Goal: Information Seeking & Learning: Find specific page/section

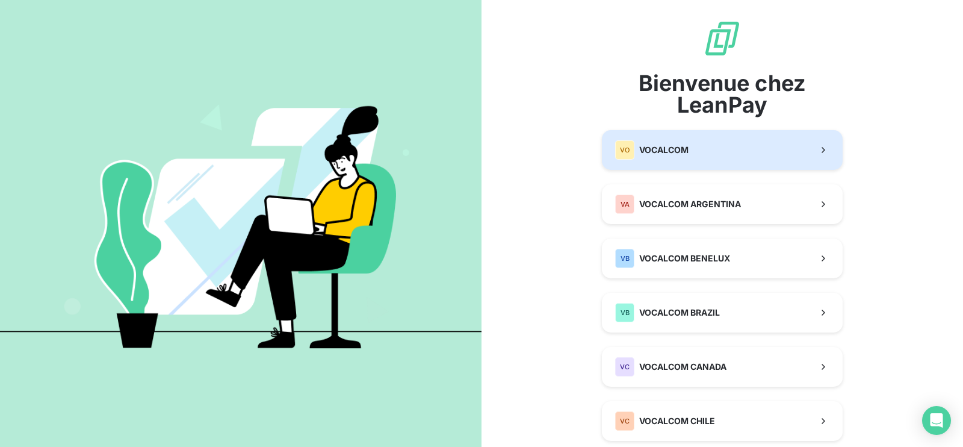
click at [659, 134] on button "VO VOCALCOM" at bounding box center [722, 150] width 241 height 40
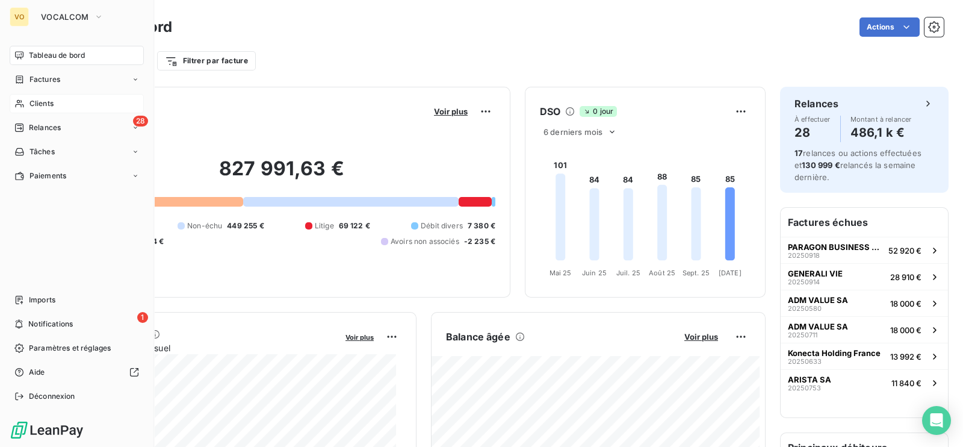
click at [42, 102] on span "Clients" at bounding box center [41, 103] width 24 height 11
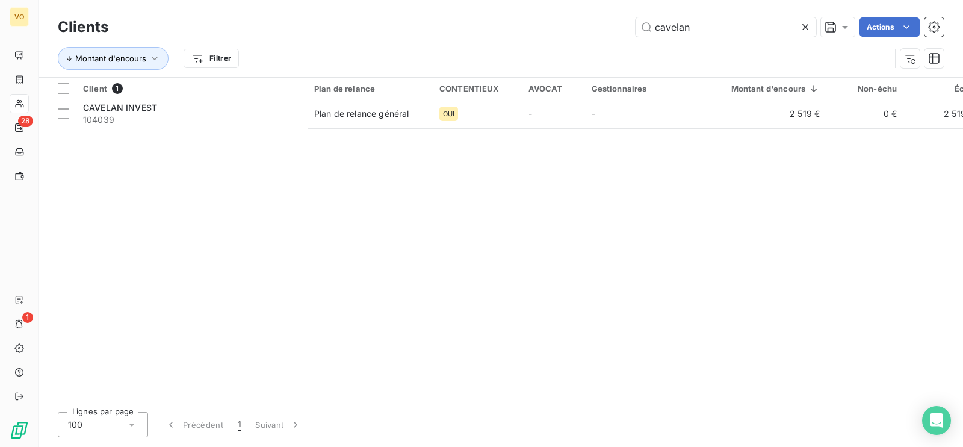
drag, startPoint x: 699, startPoint y: 35, endPoint x: 628, endPoint y: 61, distance: 75.6
click at [639, 31] on input "cavelan" at bounding box center [726, 26] width 181 height 19
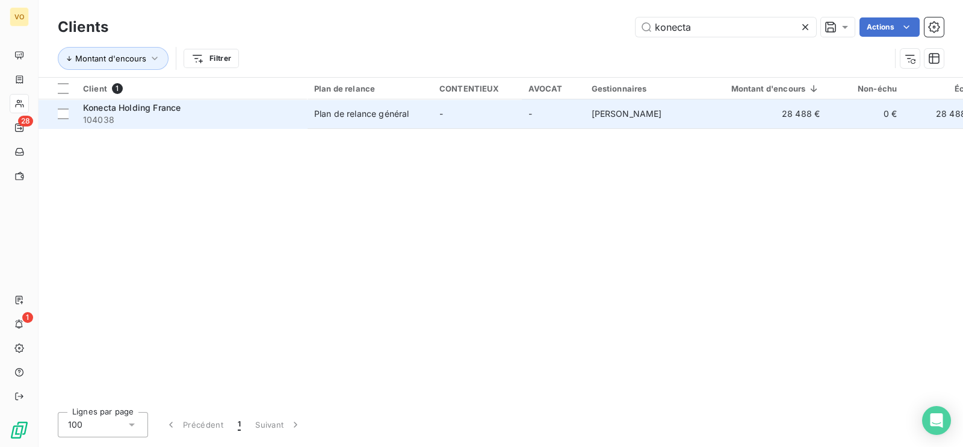
type input "konecta"
click at [150, 104] on span "Konecta Holding France" at bounding box center [132, 107] width 98 height 10
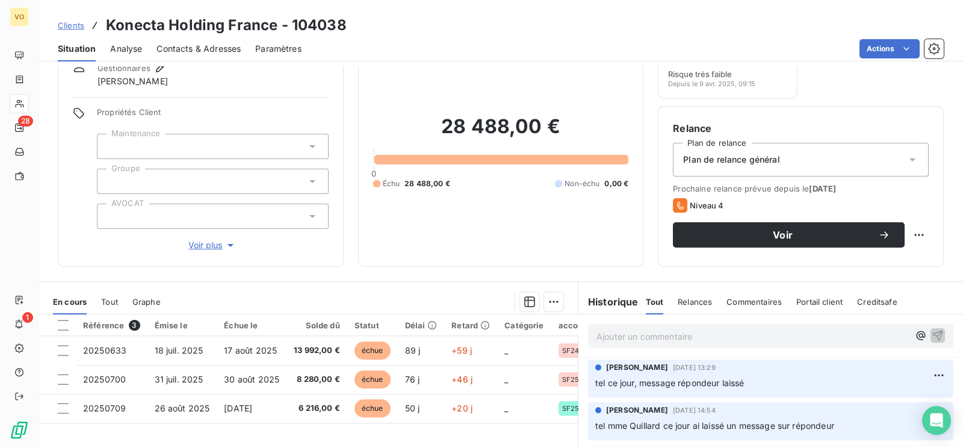
scroll to position [75, 0]
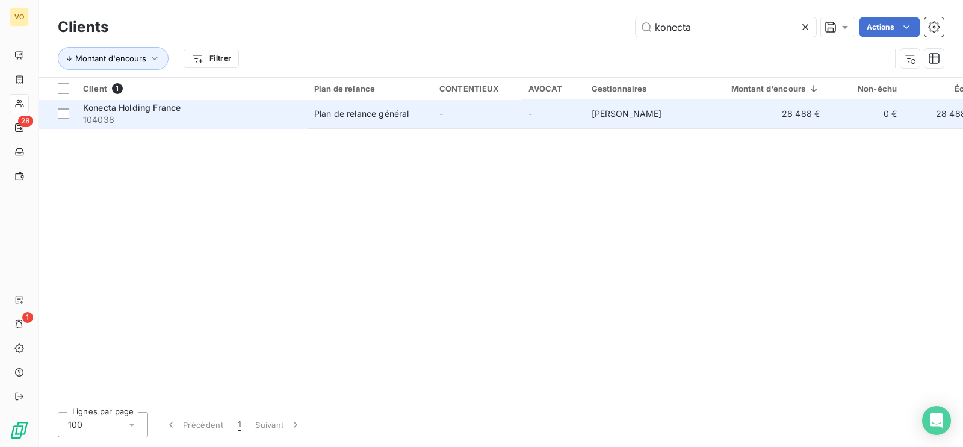
click at [148, 110] on span "Konecta Holding France" at bounding box center [132, 107] width 98 height 10
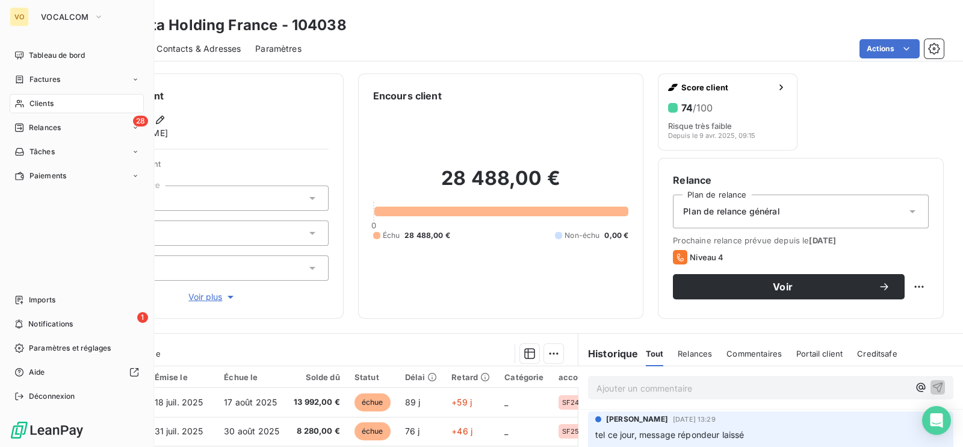
click at [39, 99] on span "Clients" at bounding box center [41, 103] width 24 height 11
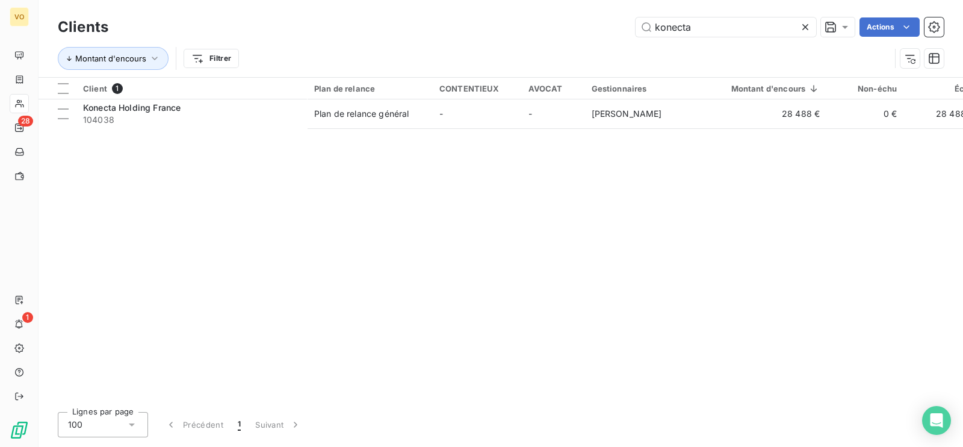
click at [804, 25] on icon at bounding box center [805, 27] width 6 height 6
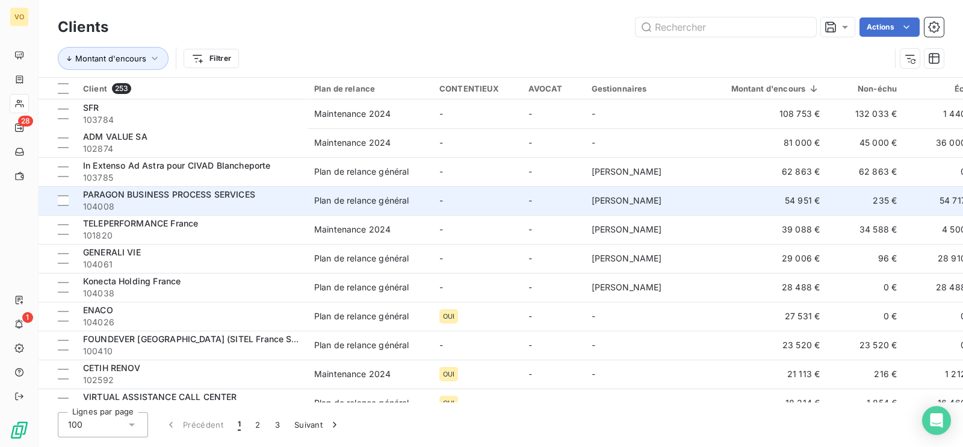
click at [169, 202] on span "104008" at bounding box center [191, 206] width 217 height 12
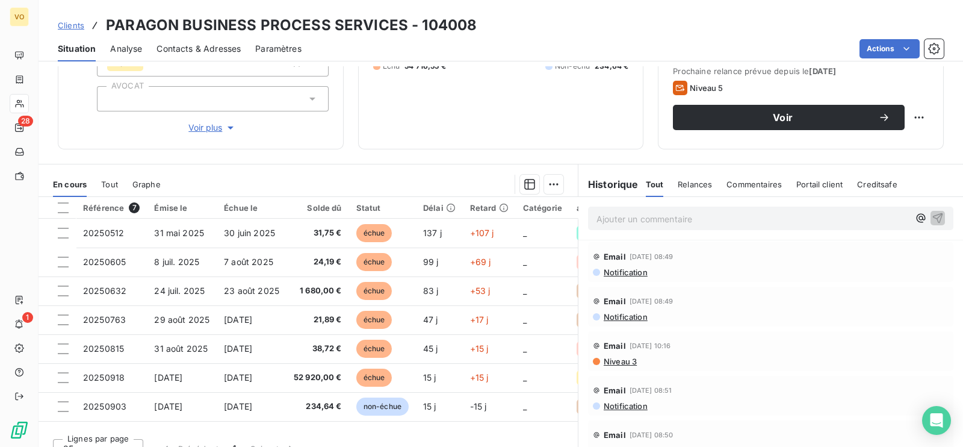
scroll to position [187, 0]
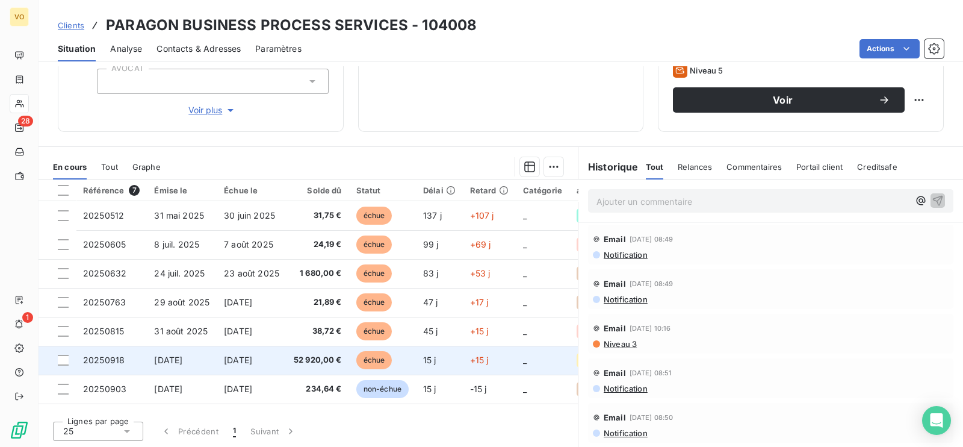
click at [243, 357] on span "[DATE]" at bounding box center [238, 360] width 28 height 10
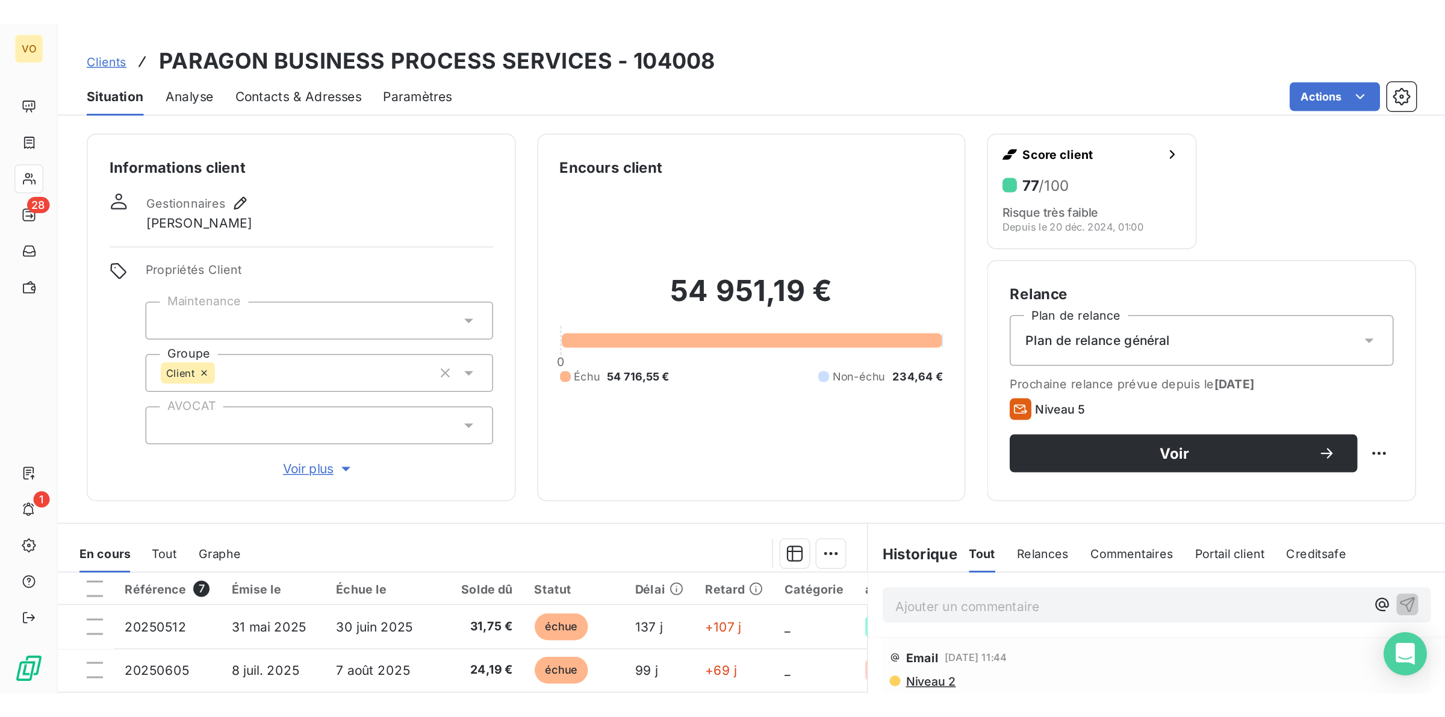
scroll to position [226, 0]
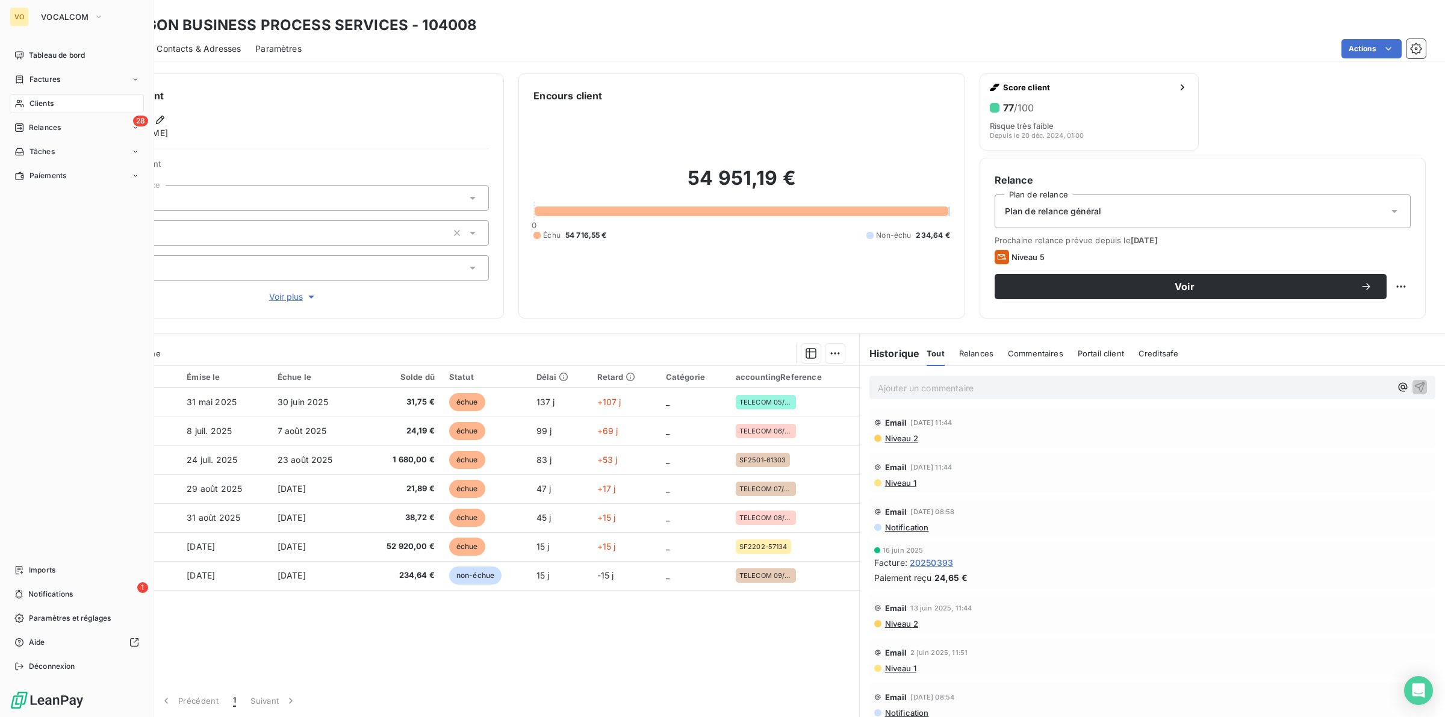
click at [67, 6] on div "VO VOCALCOM Tableau de bord Factures Clients 28 Relances Tâches Paiements Impor…" at bounding box center [77, 358] width 154 height 717
click at [72, 16] on span "VOCALCOM" at bounding box center [65, 17] width 48 height 10
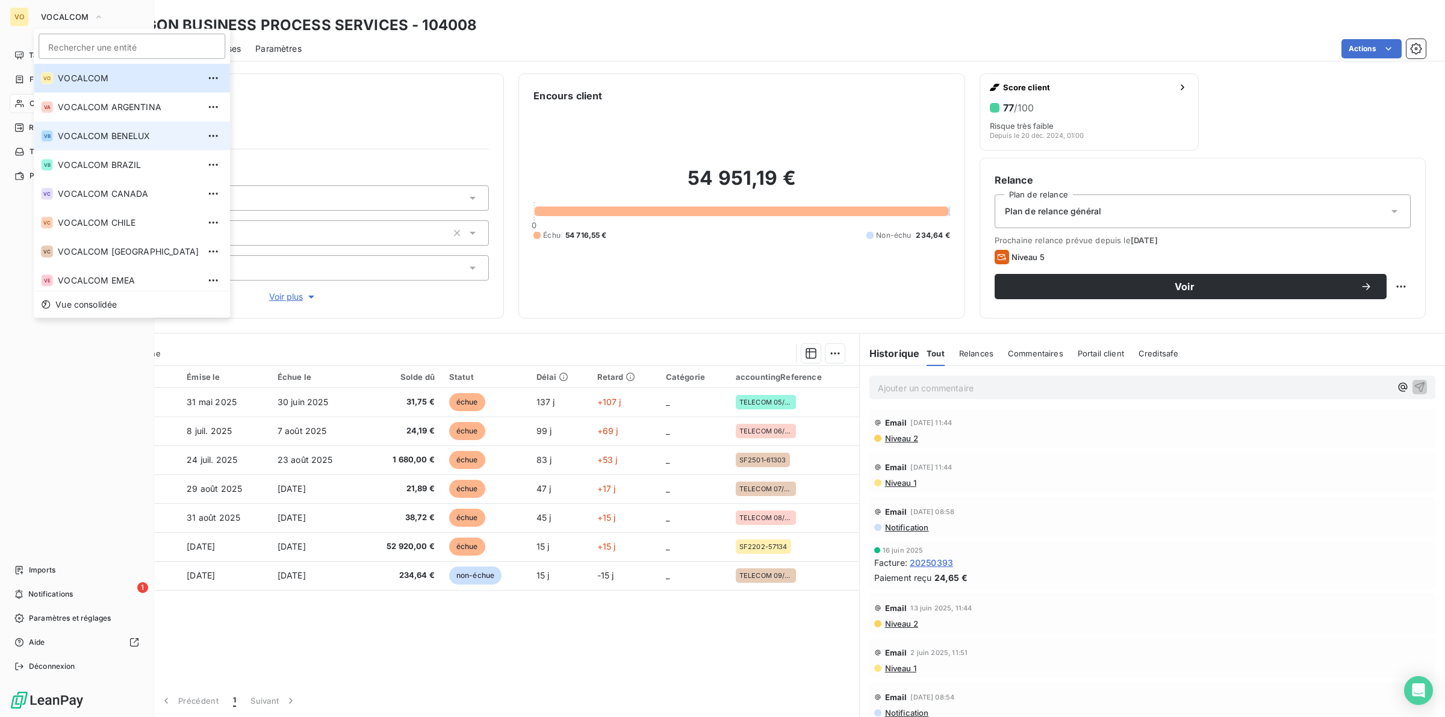
click at [113, 133] on span "VOCALCOM BENELUX" at bounding box center [128, 136] width 141 height 12
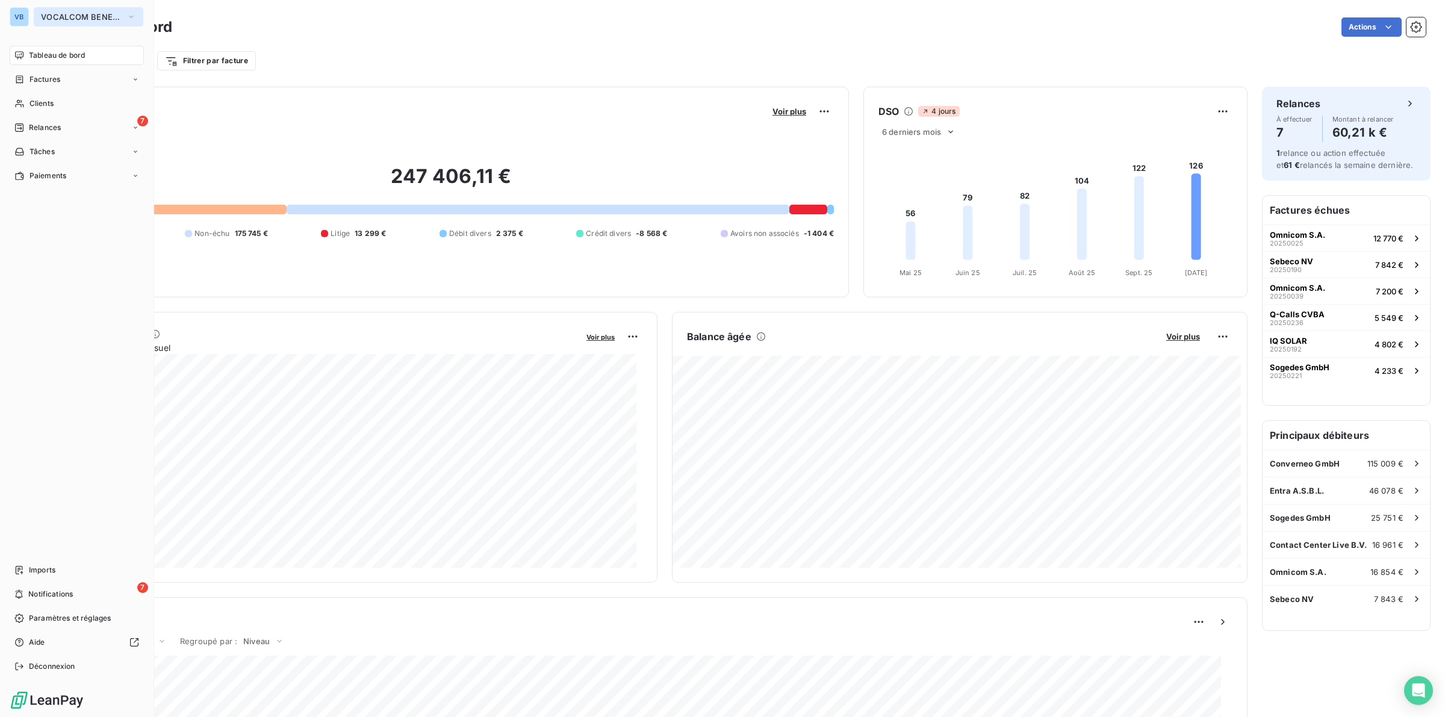
click at [126, 13] on icon "button" at bounding box center [131, 17] width 10 height 12
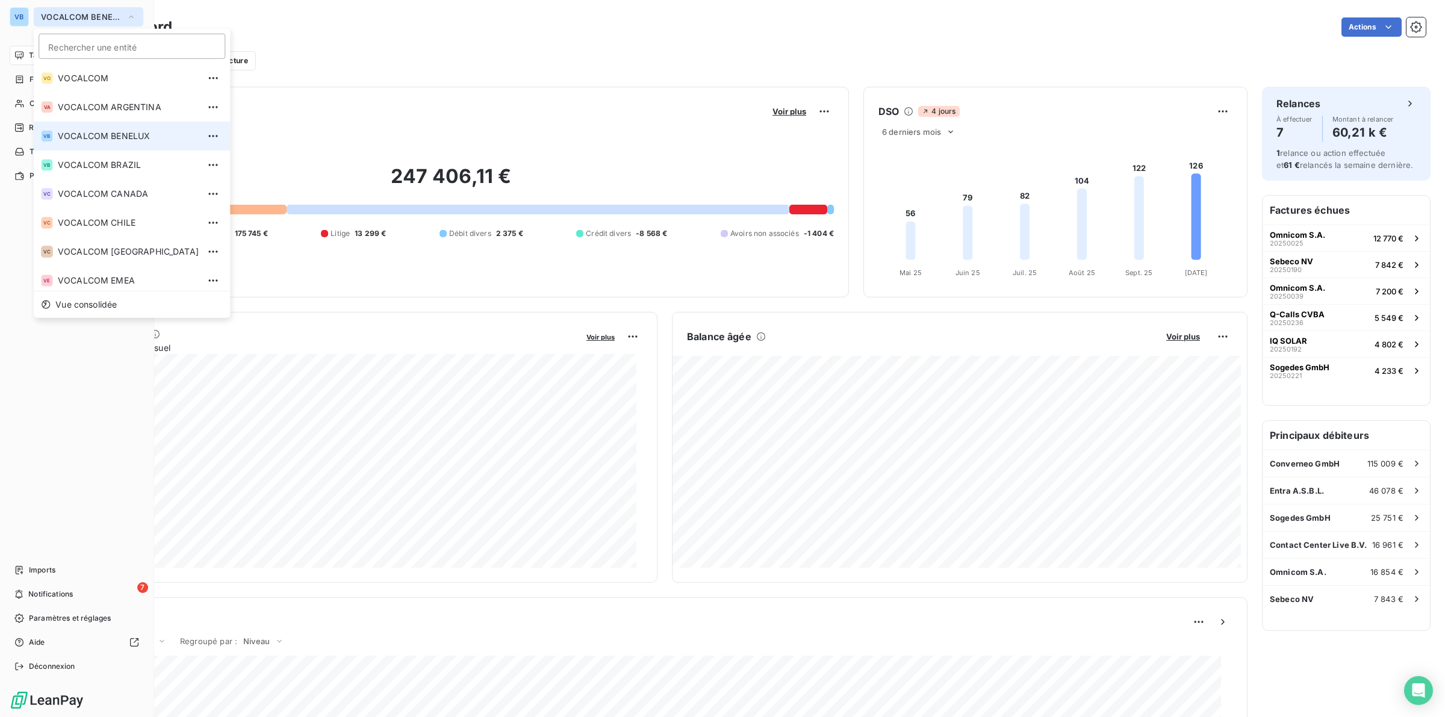
click at [101, 137] on span "VOCALCOM BENELUX" at bounding box center [128, 136] width 141 height 12
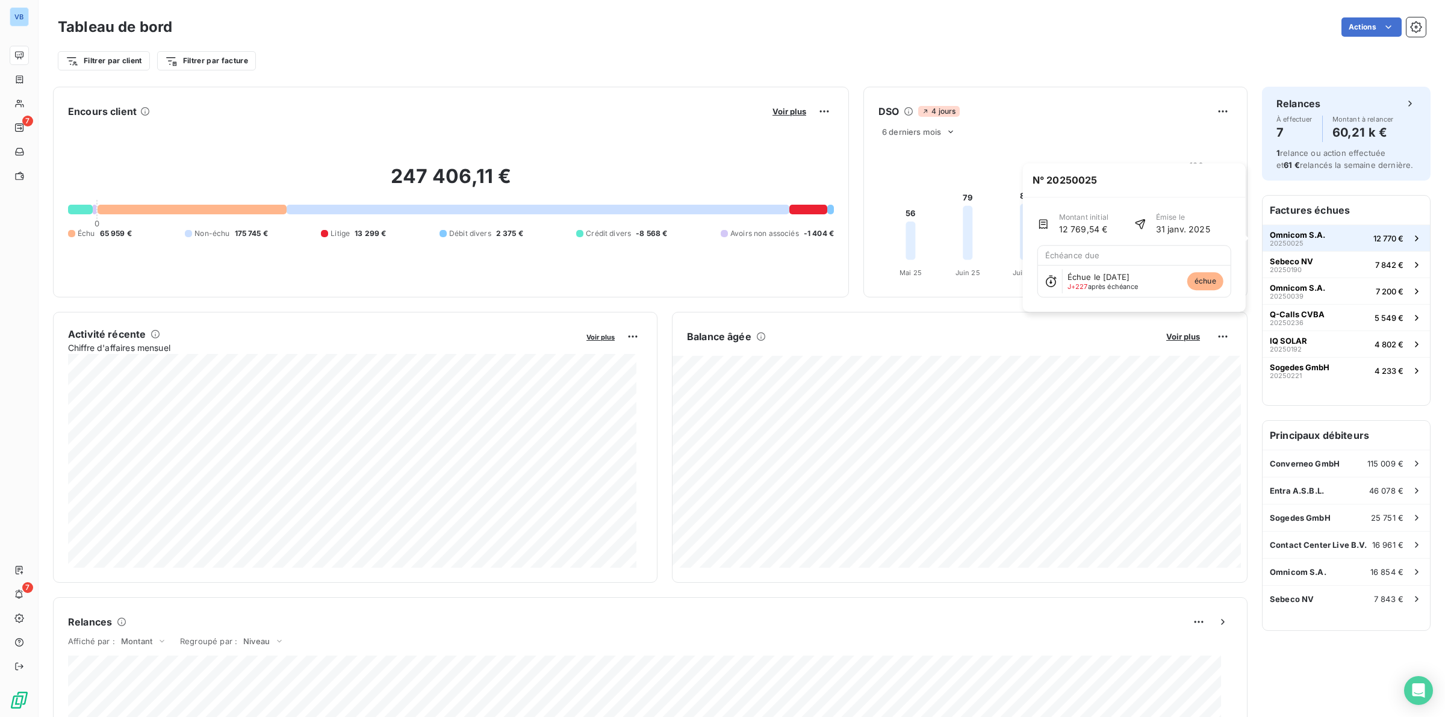
click at [1277, 233] on span "Omnicom S.A." at bounding box center [1296, 235] width 55 height 10
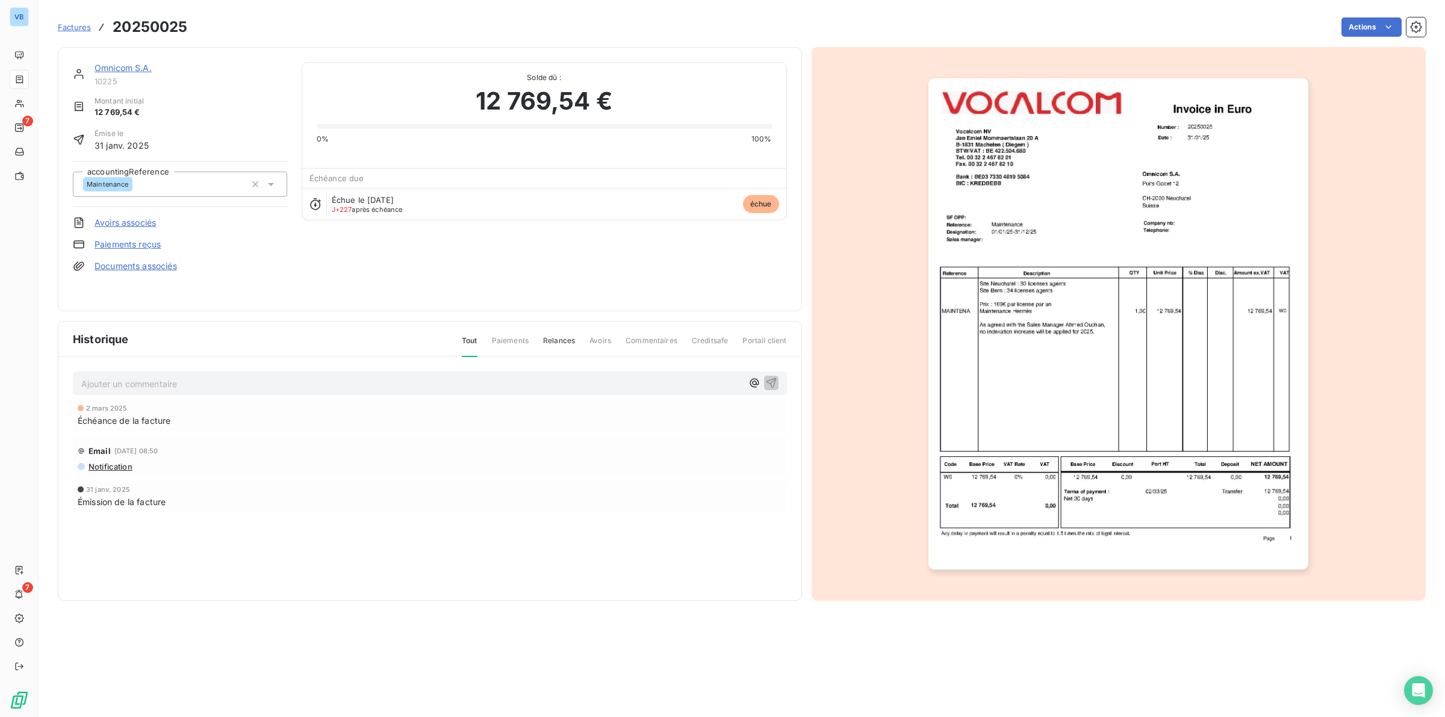
click at [126, 67] on link "Omnicom S.A." at bounding box center [122, 68] width 57 height 10
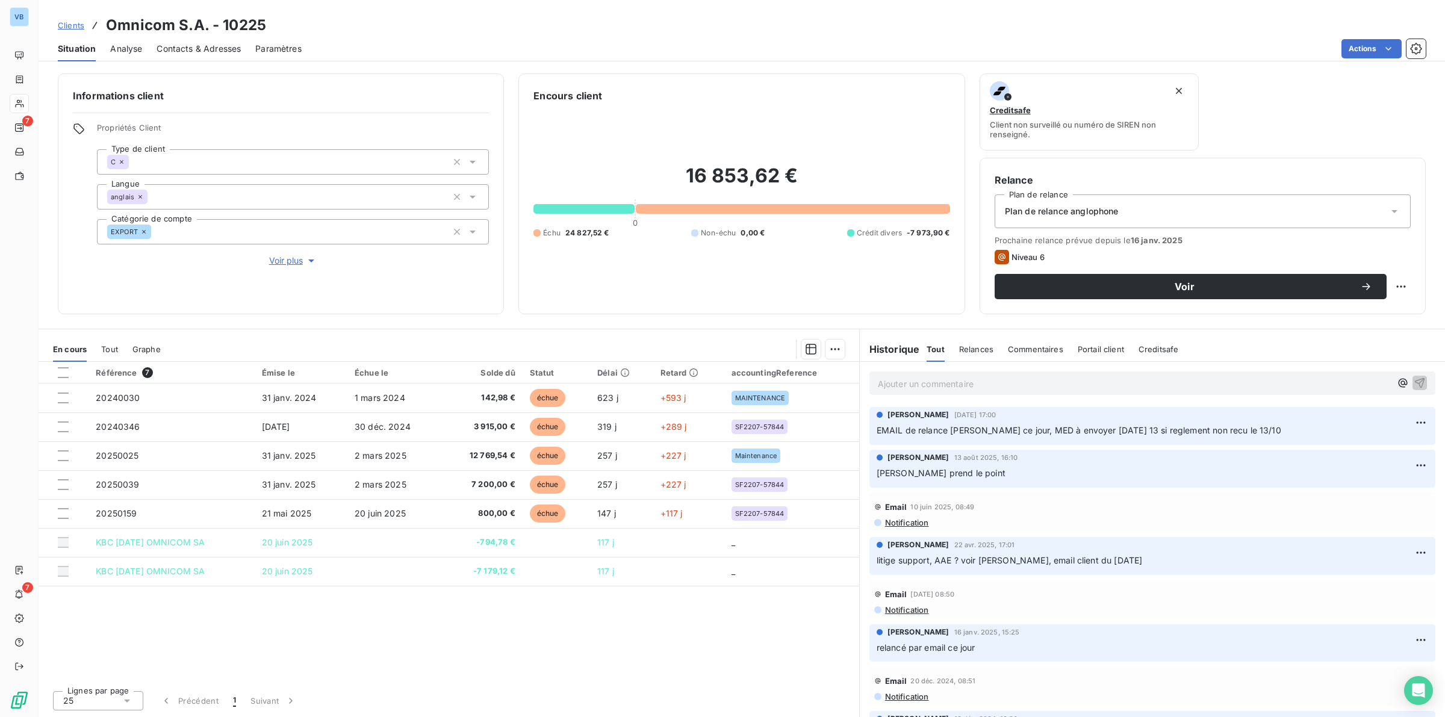
click at [912, 384] on p "Ajouter un commentaire ﻿" at bounding box center [1134, 383] width 513 height 15
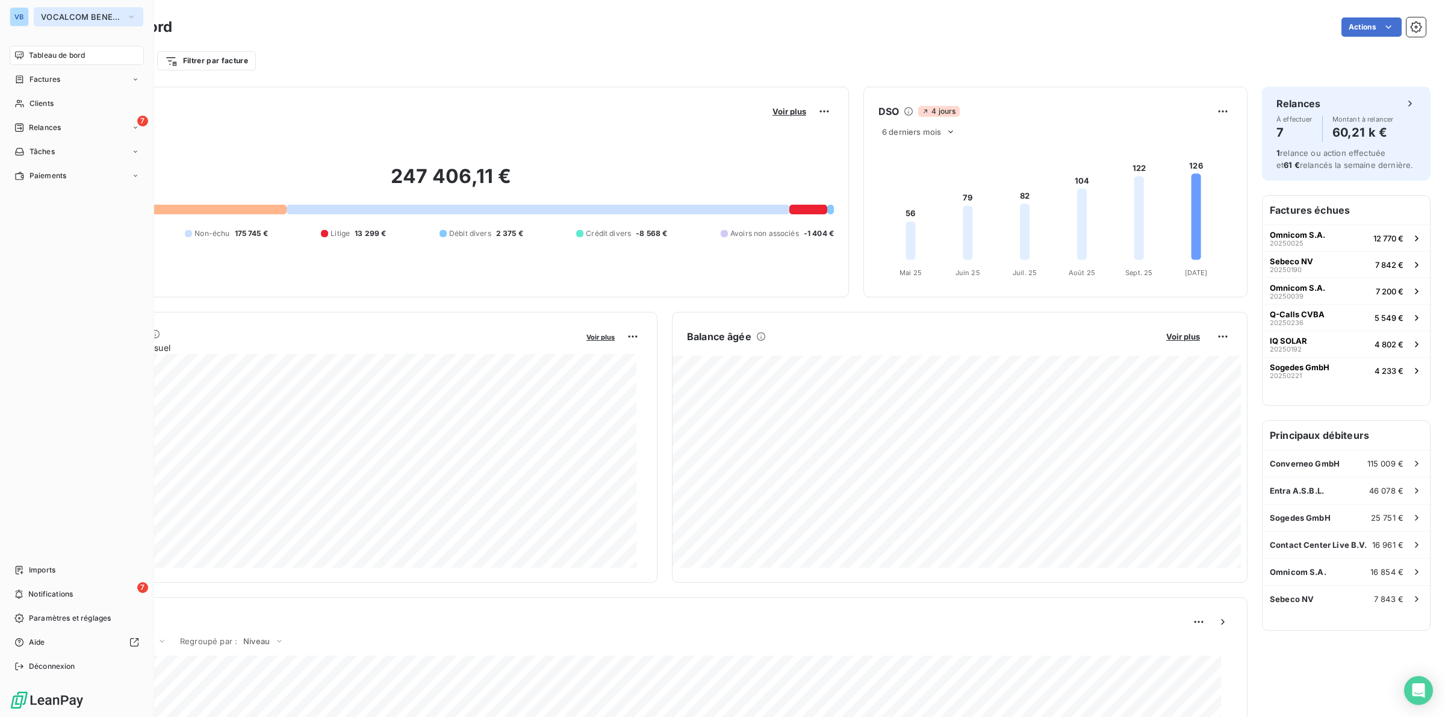
click at [61, 15] on span "VOCALCOM BENELUX" at bounding box center [81, 17] width 81 height 10
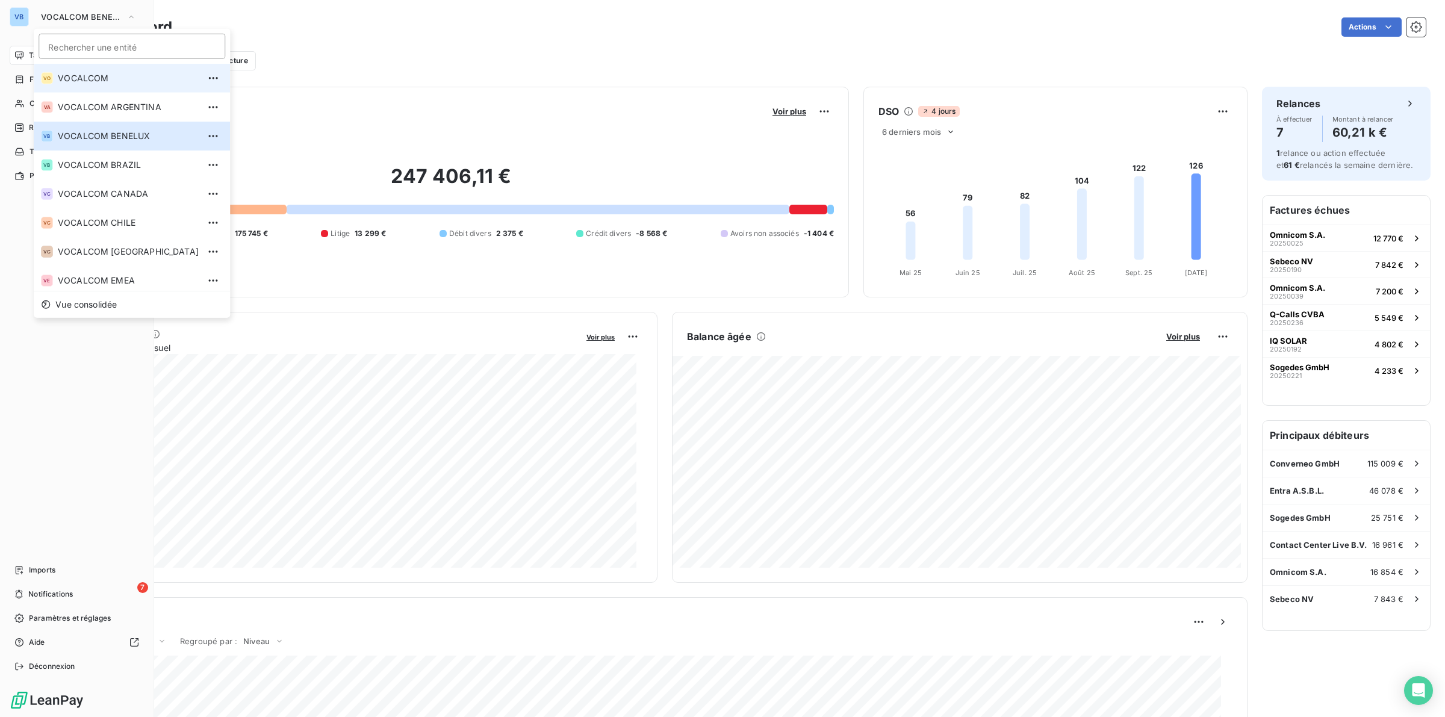
click at [84, 75] on span "VOCALCOM" at bounding box center [128, 78] width 141 height 12
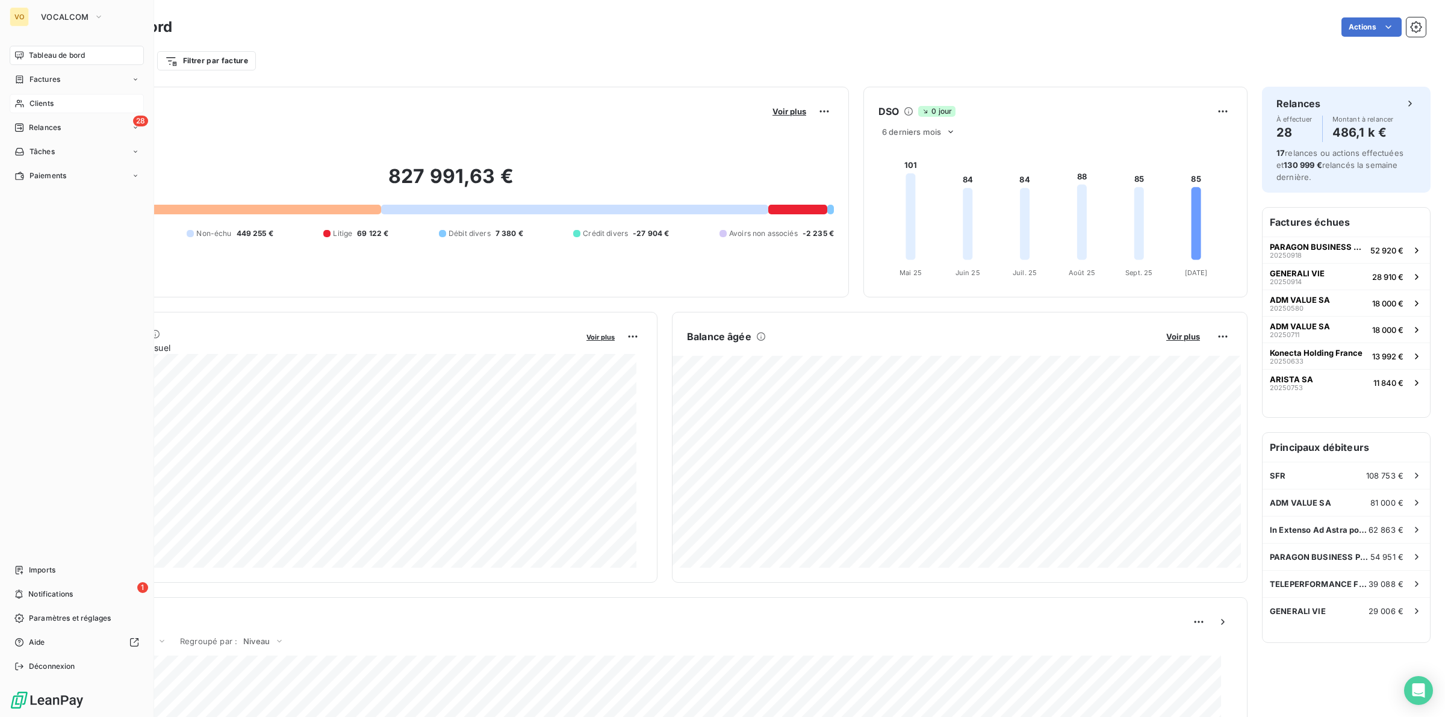
click at [50, 101] on span "Clients" at bounding box center [41, 103] width 24 height 11
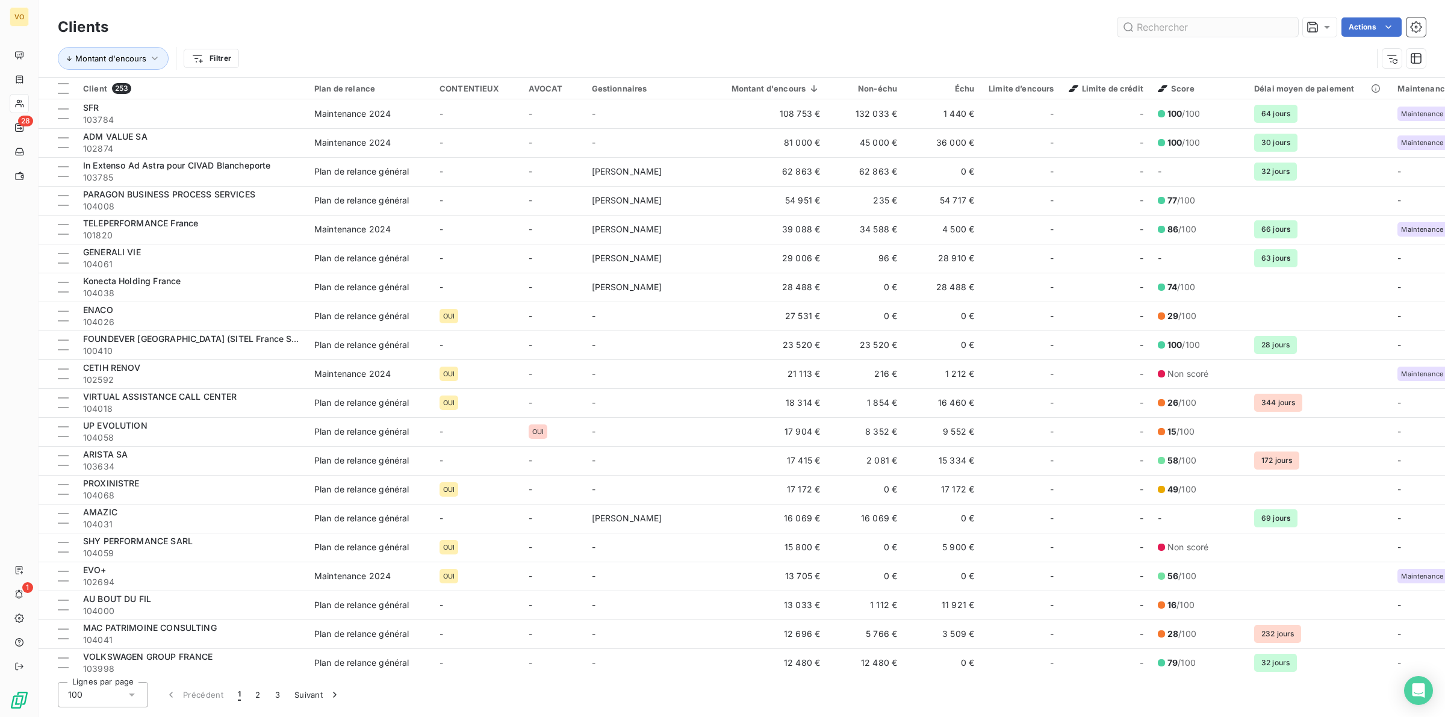
click at [1153, 27] on input "text" at bounding box center [1207, 26] width 181 height 19
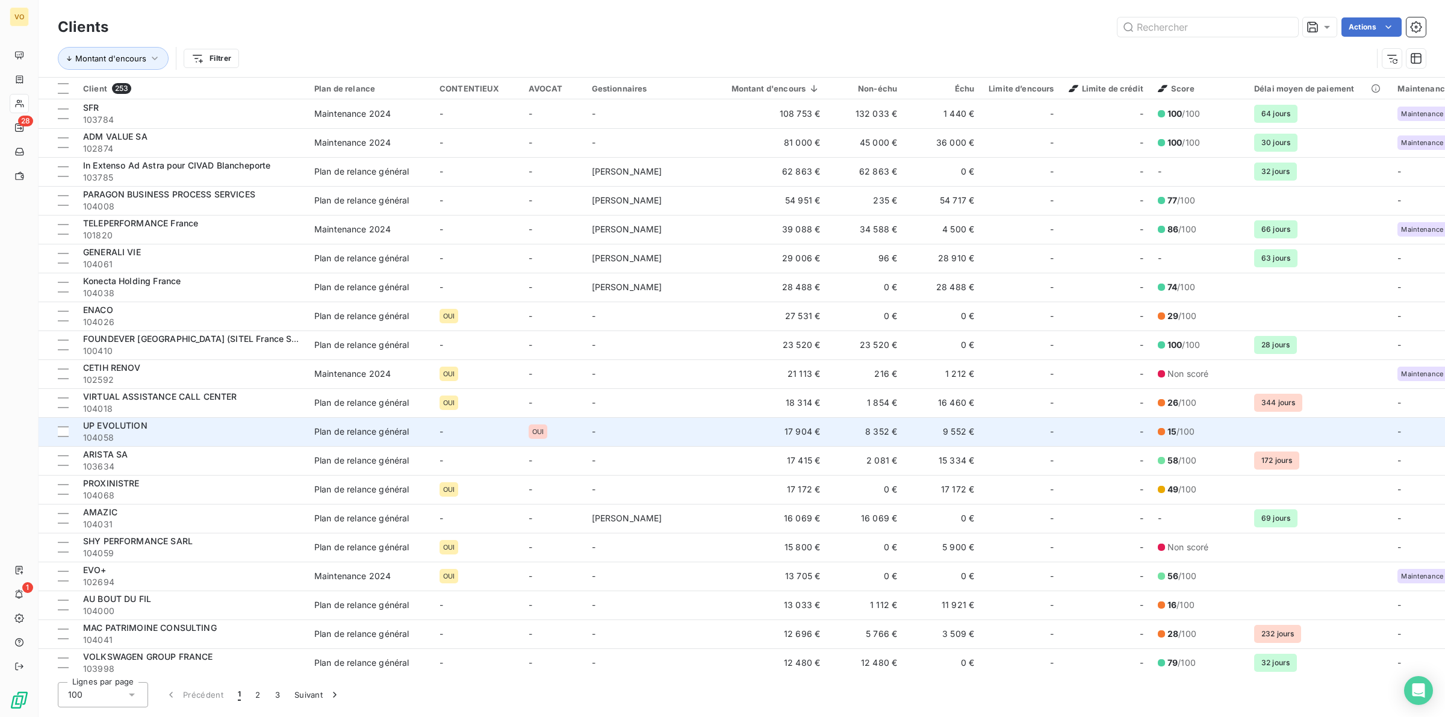
click at [134, 427] on span "UP EVOLUTION" at bounding box center [115, 425] width 64 height 10
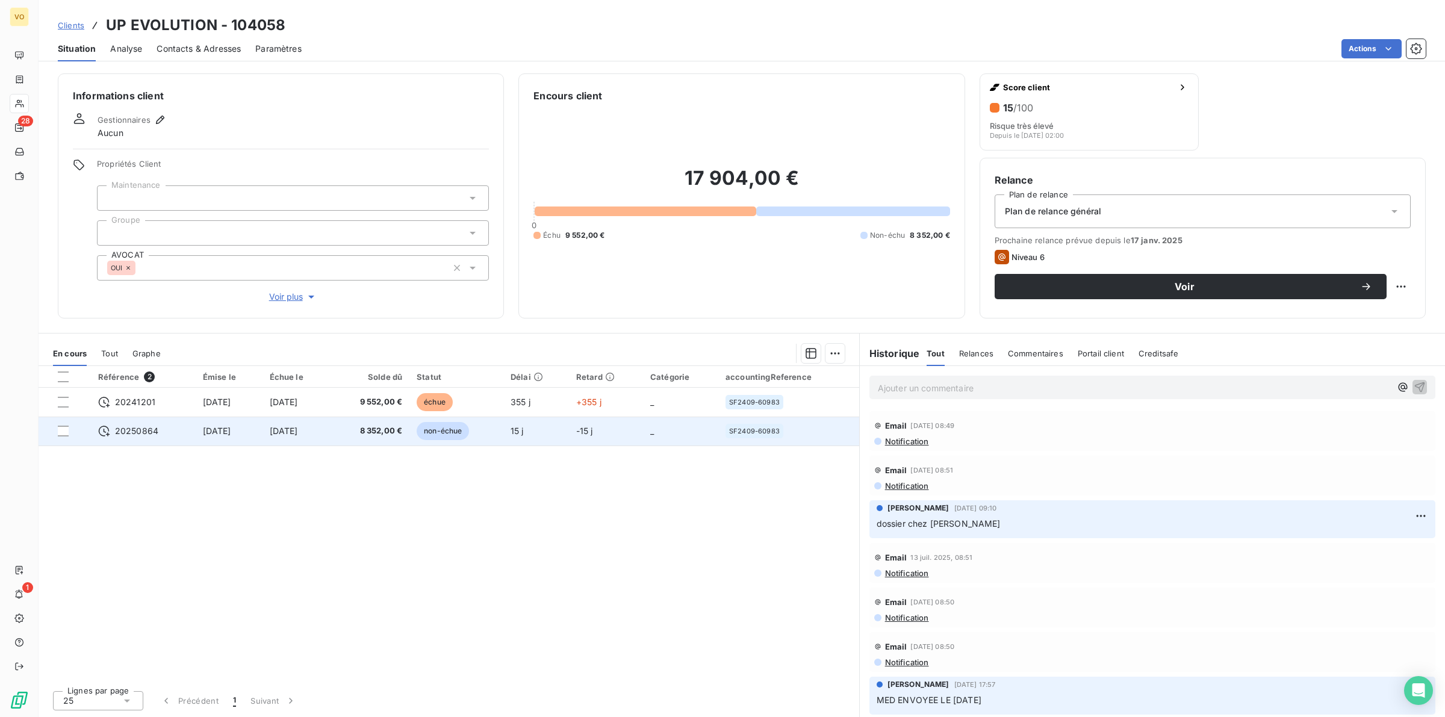
click at [231, 432] on span "[DATE]" at bounding box center [217, 431] width 28 height 10
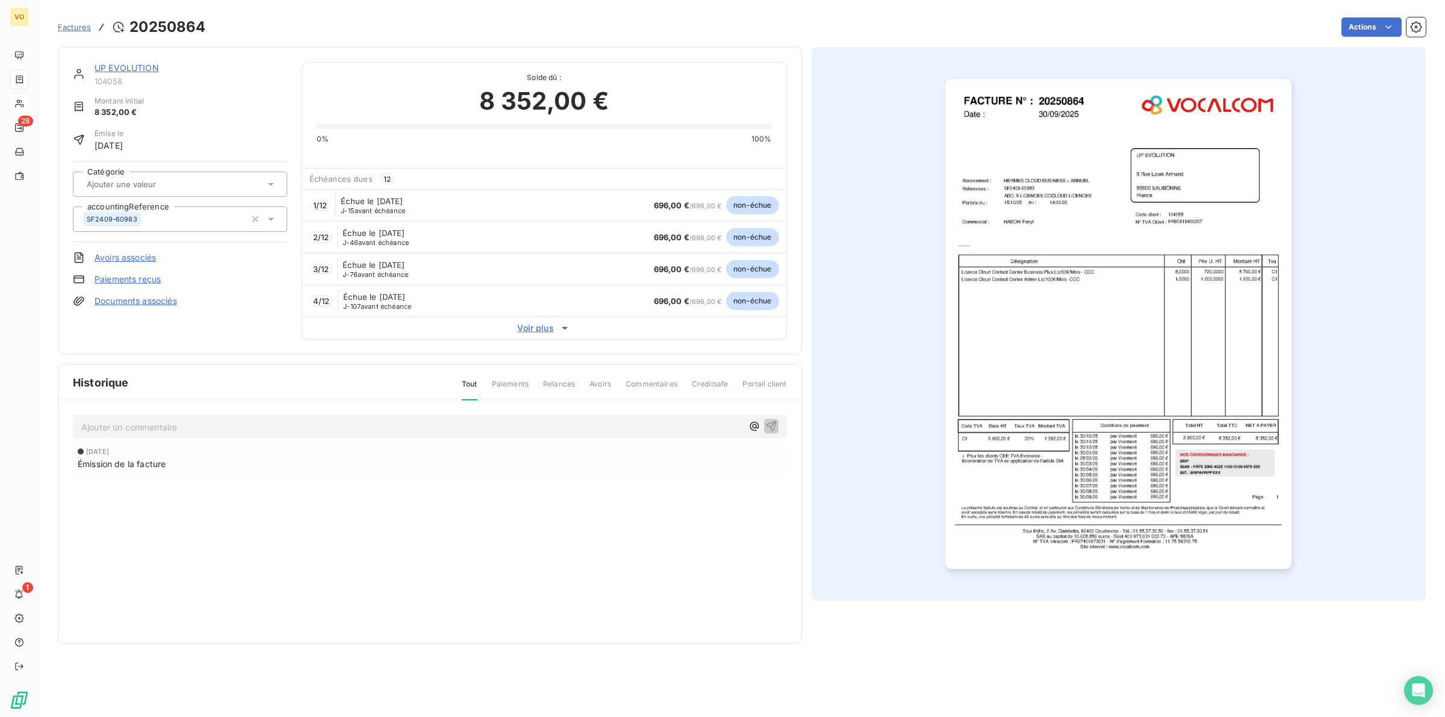
click at [1076, 227] on img "button" at bounding box center [1118, 324] width 346 height 490
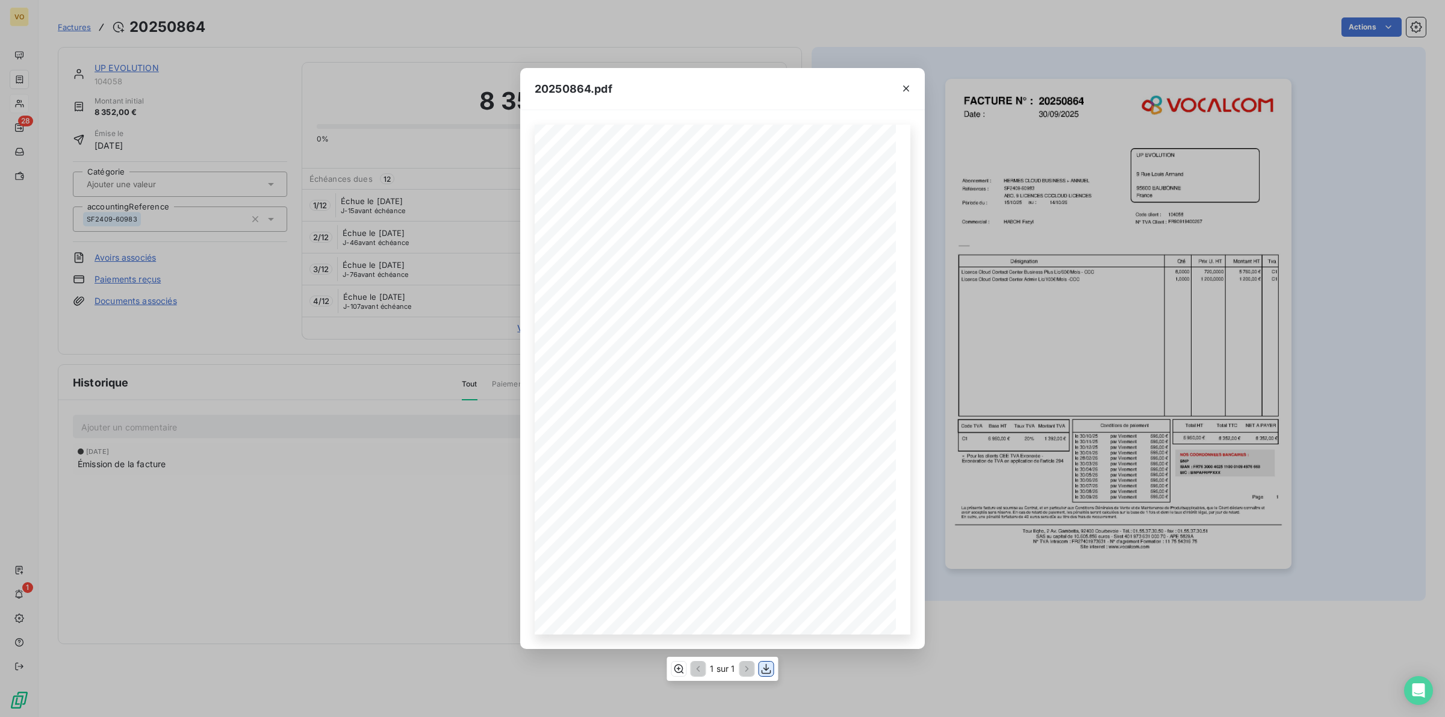
click at [769, 670] on icon "button" at bounding box center [766, 669] width 12 height 12
click at [220, 536] on div "20250864.pdf Références : FACTURE N° : UP EVOLUTION [STREET_ADDRESS][GEOGRAPHIC…" at bounding box center [722, 358] width 1445 height 717
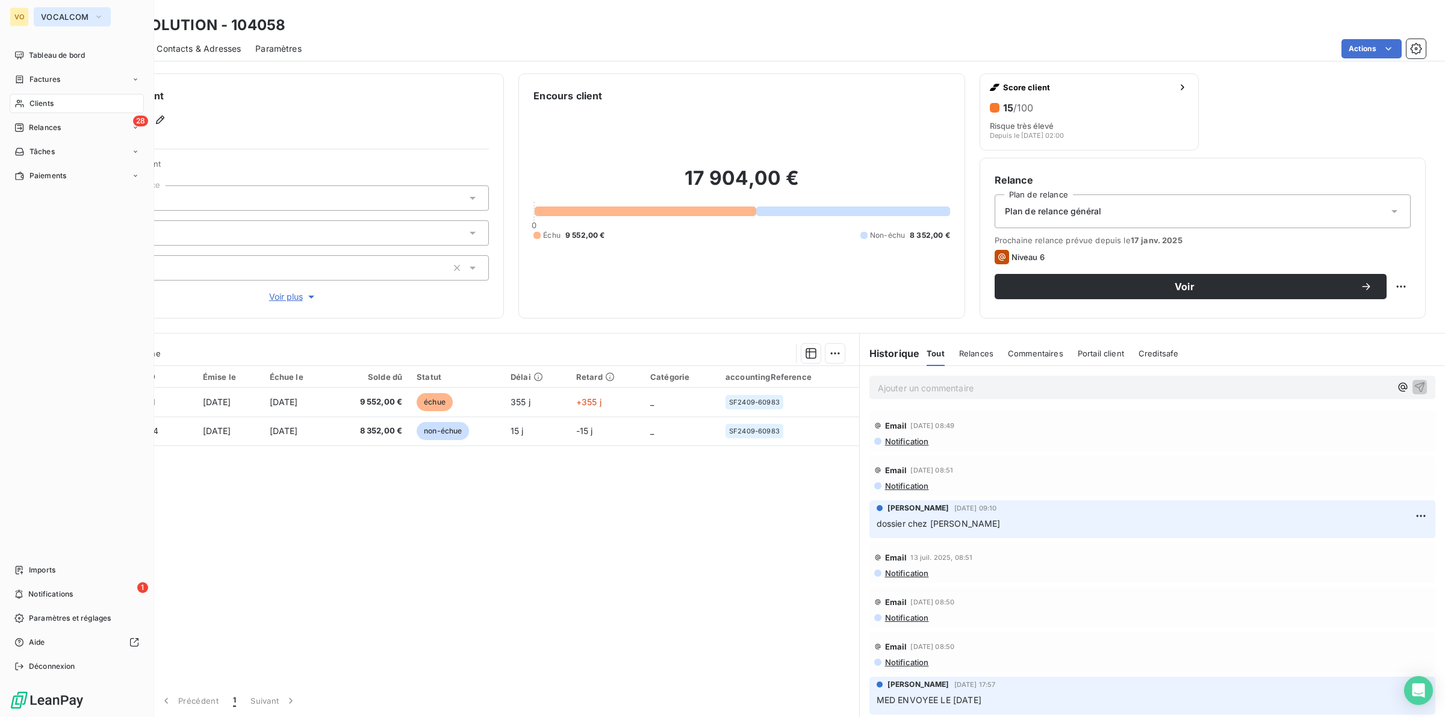
click at [95, 10] on button "VOCALCOM" at bounding box center [72, 16] width 77 height 19
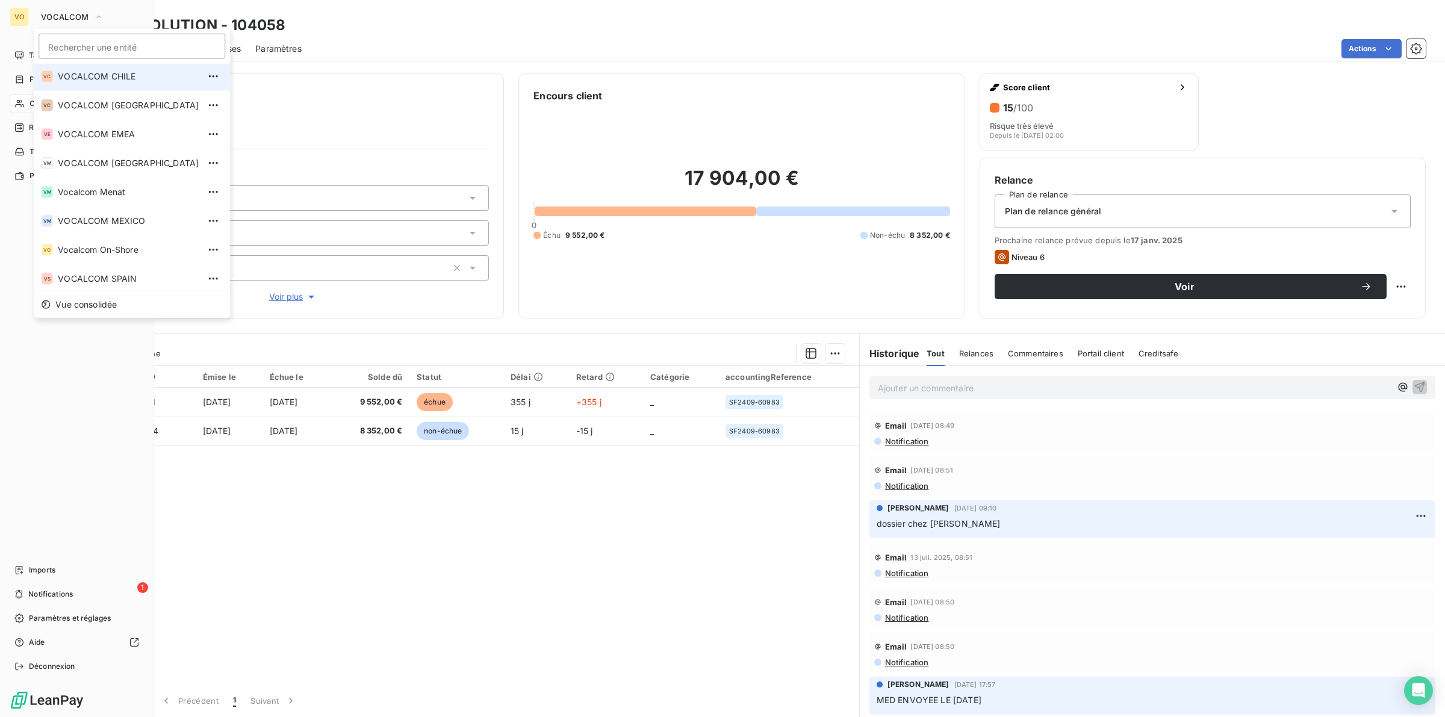
scroll to position [150, 0]
click at [120, 184] on span "Vocalcom Menat" at bounding box center [128, 188] width 141 height 12
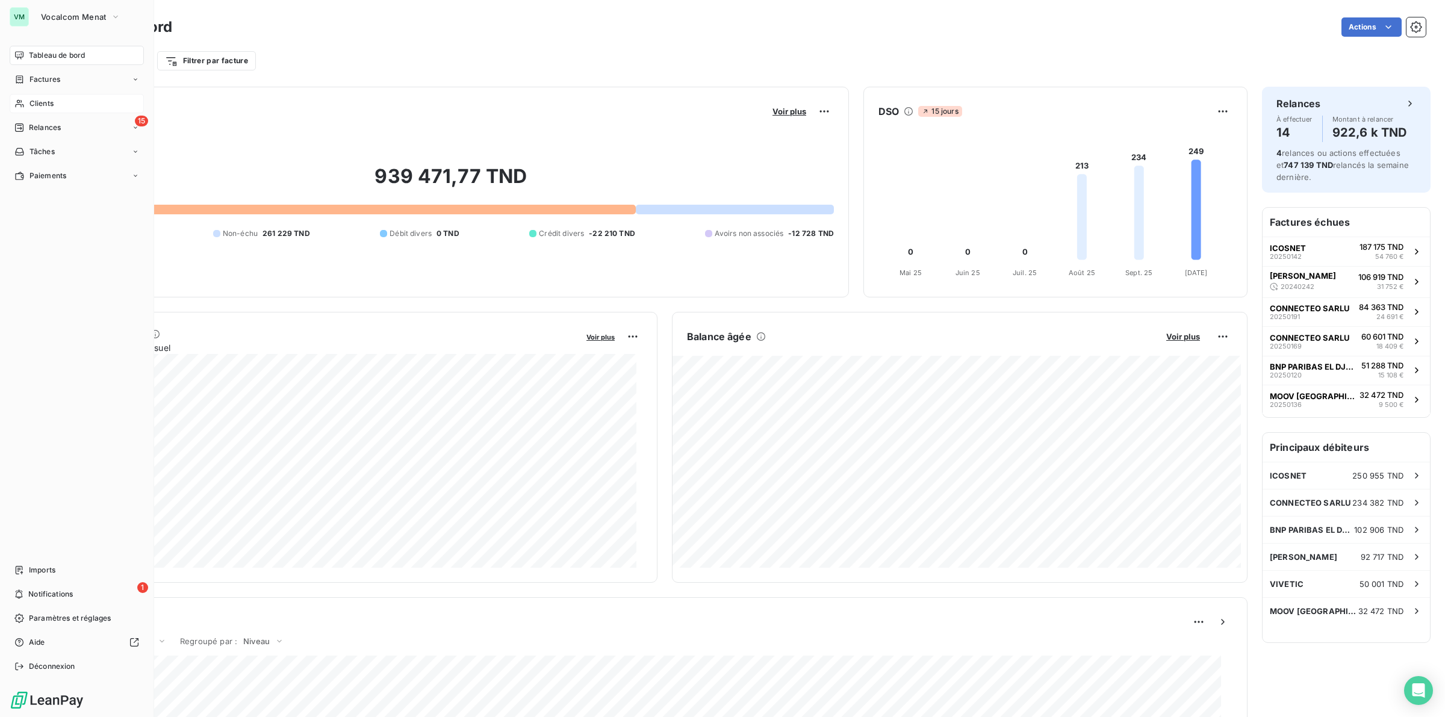
click at [33, 101] on span "Clients" at bounding box center [41, 103] width 24 height 11
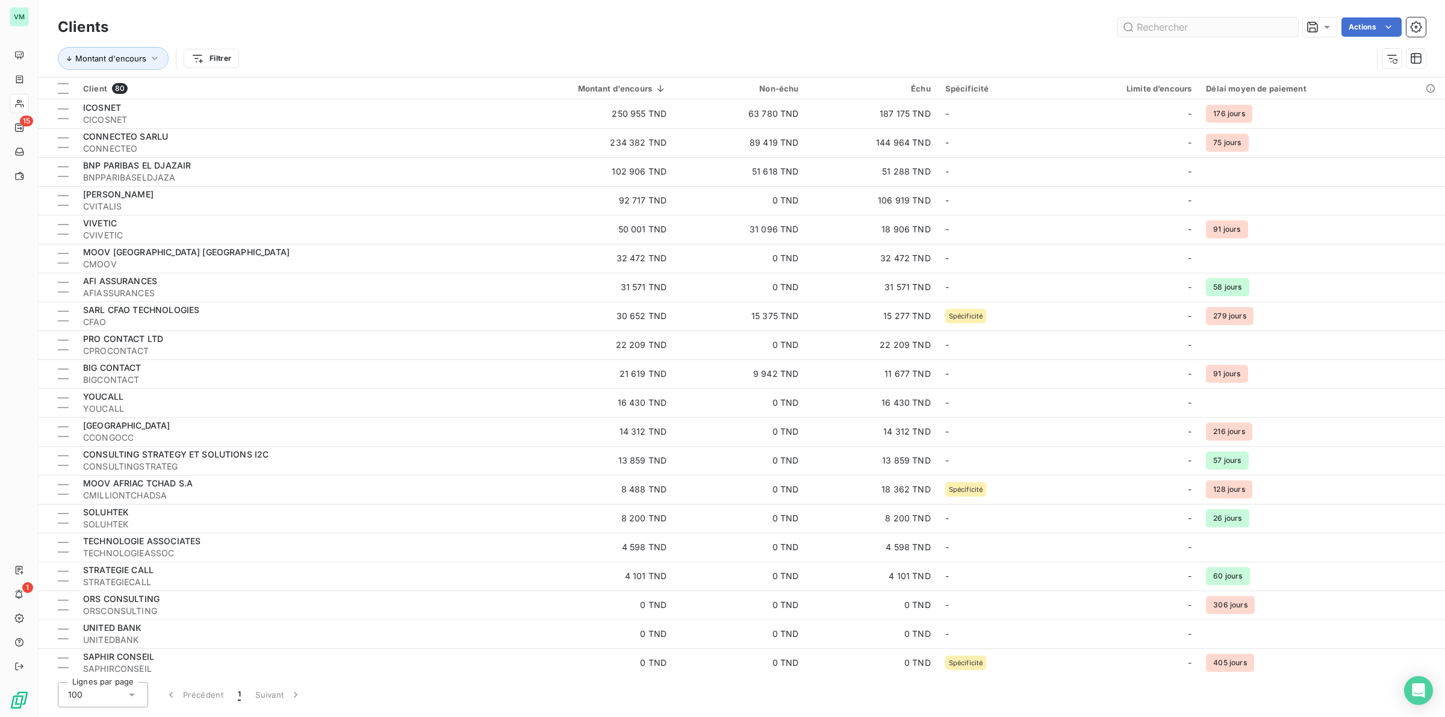
click at [1148, 25] on input "text" at bounding box center [1207, 26] width 181 height 19
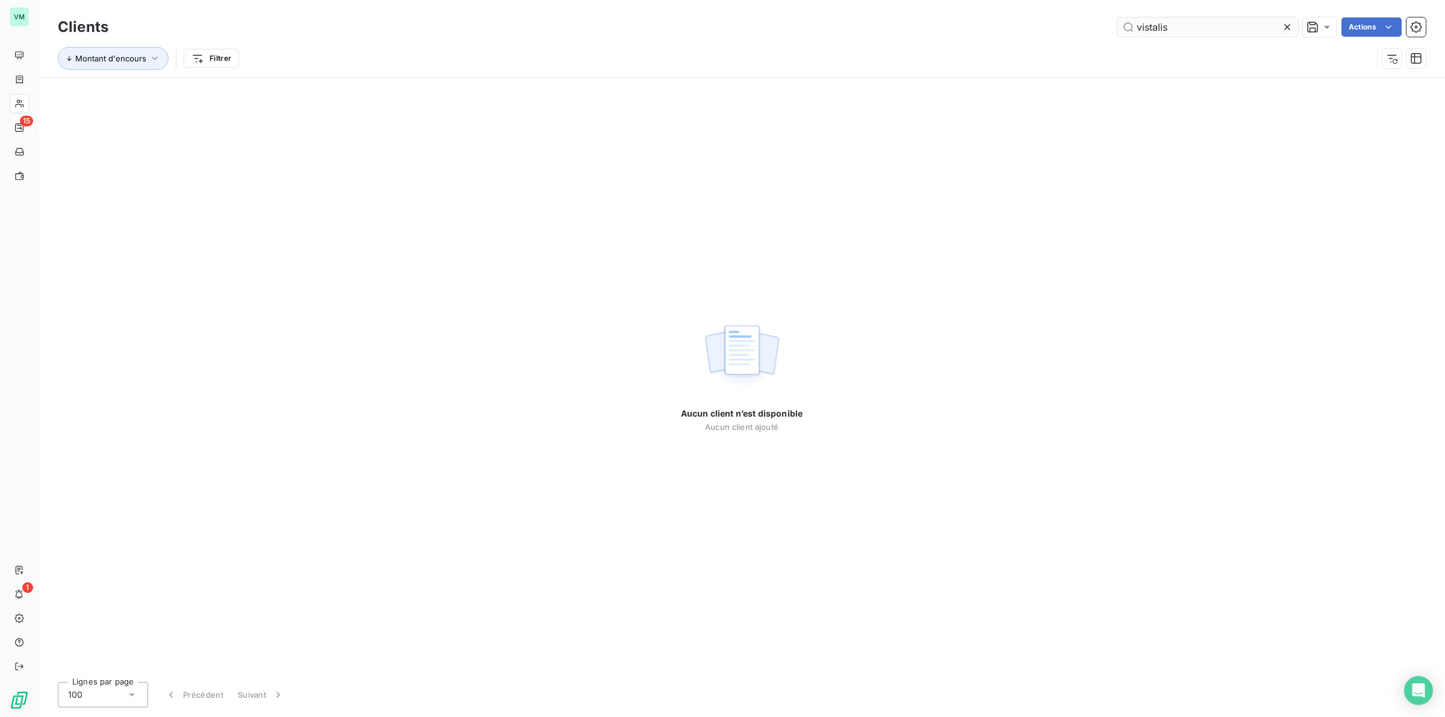
click at [1183, 29] on input "vistalis" at bounding box center [1207, 26] width 181 height 19
click at [1148, 28] on input "vistalis" at bounding box center [1207, 26] width 181 height 19
click at [1148, 25] on input "vistalis" at bounding box center [1207, 26] width 181 height 19
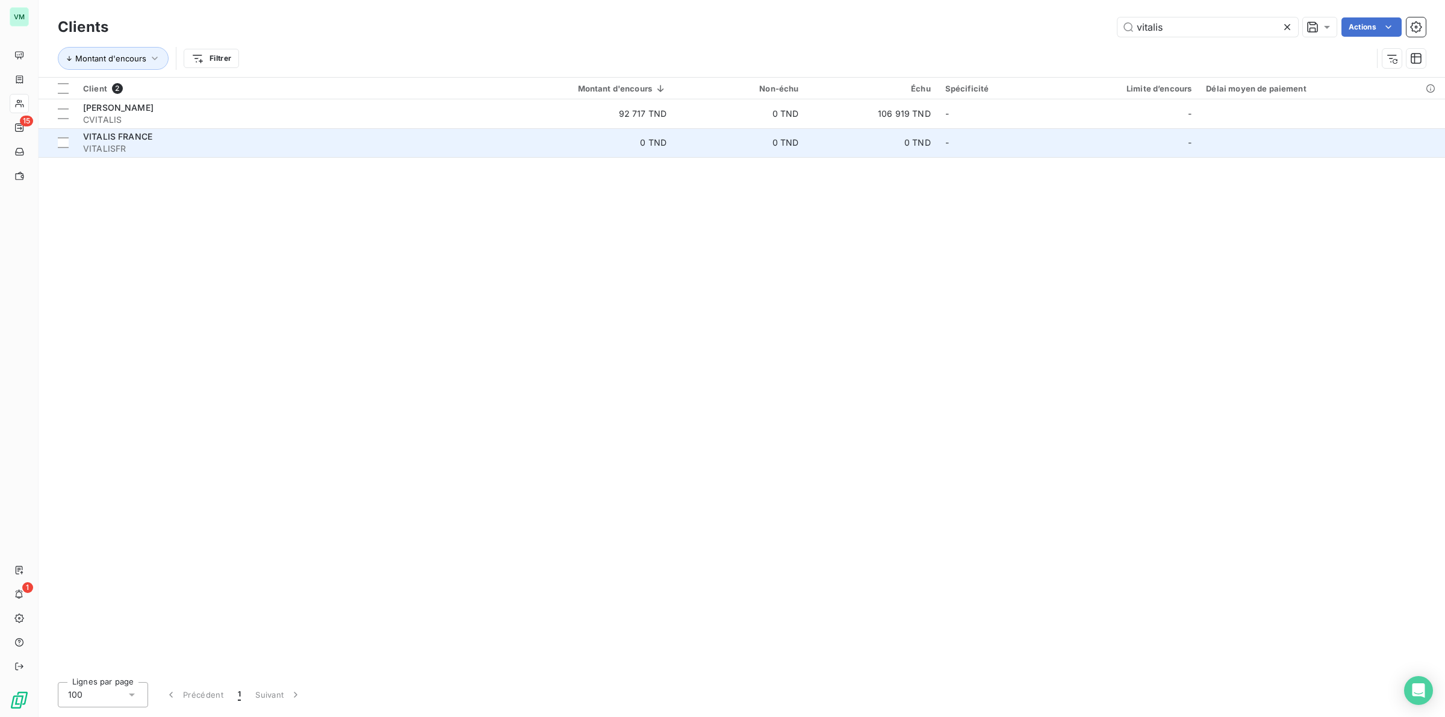
type input "vitalis"
click at [150, 141] on span "VITALIS FRANCE" at bounding box center [117, 136] width 69 height 10
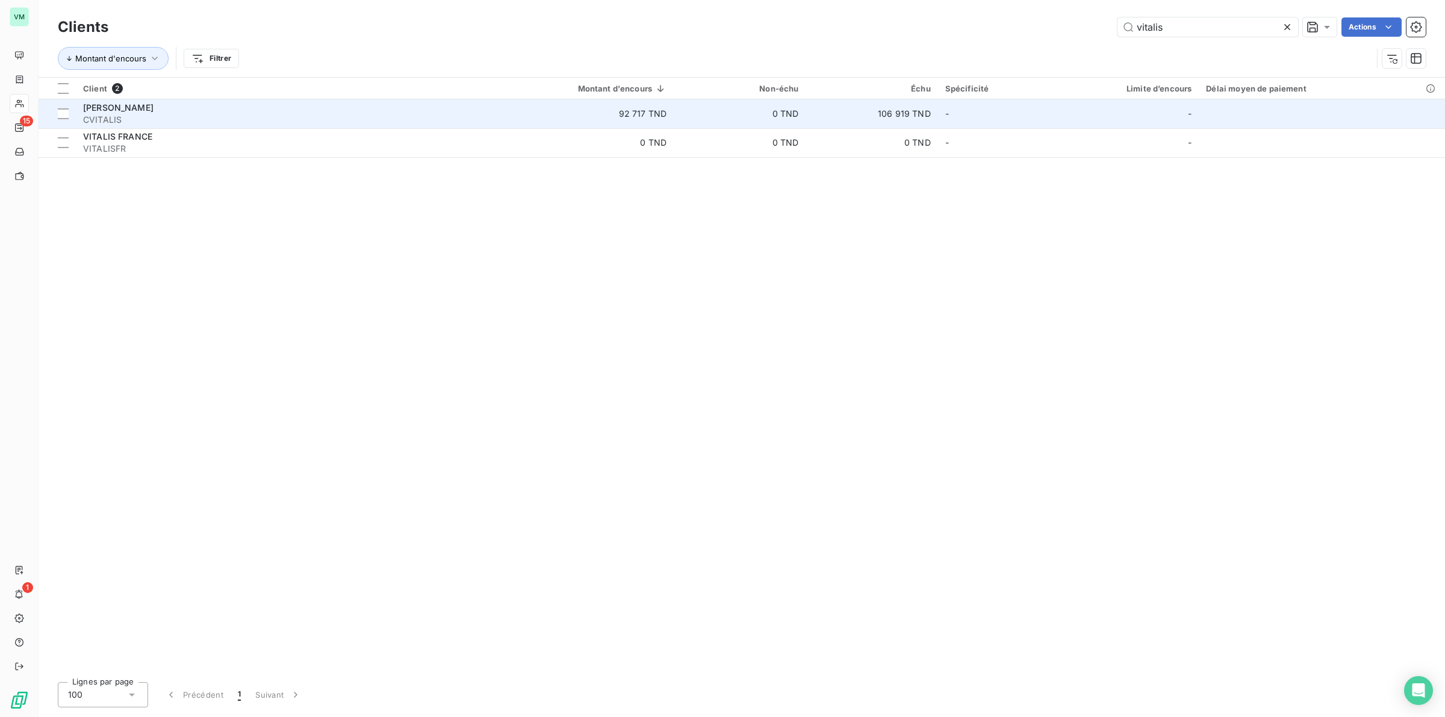
click at [118, 108] on span "[PERSON_NAME]" at bounding box center [118, 107] width 70 height 10
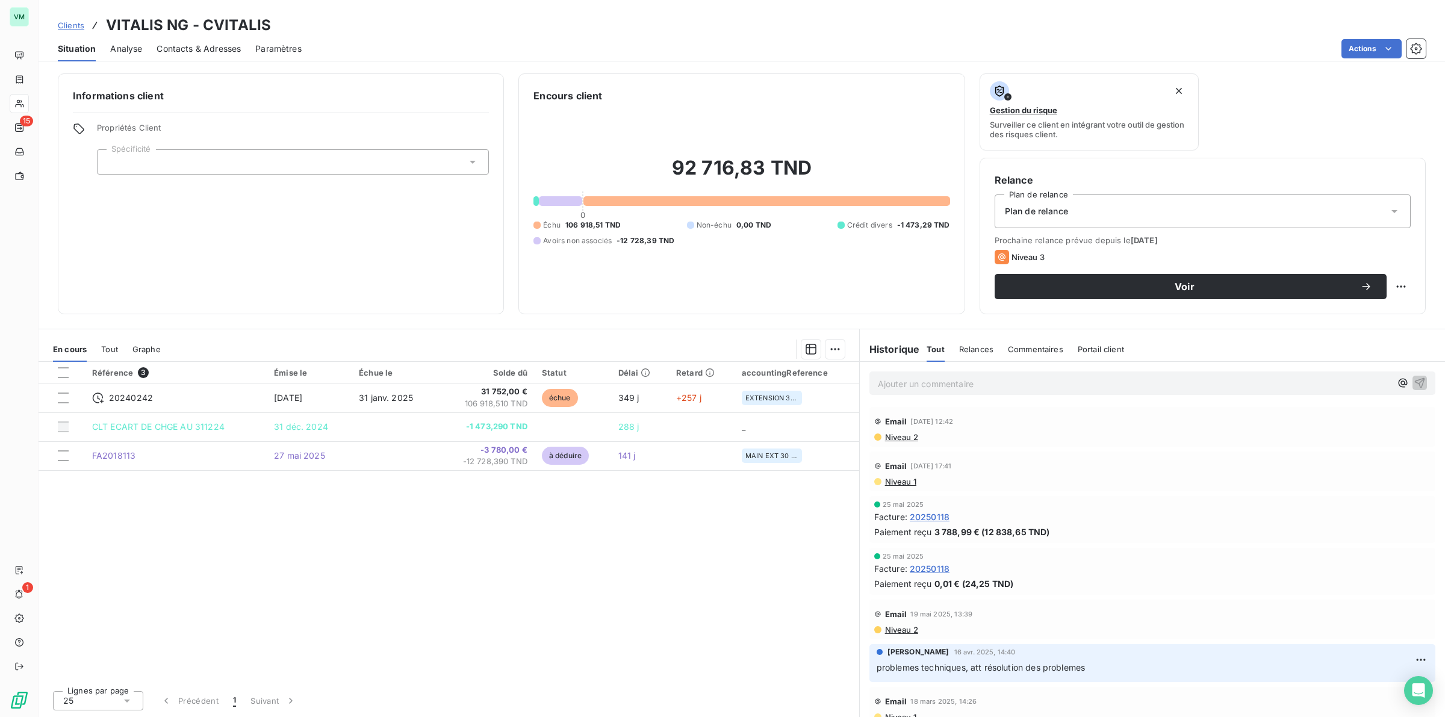
click at [412, 546] on div "Référence 3 Émise le Échue le Solde dû Statut Délai Retard accountingReference …" at bounding box center [449, 521] width 820 height 319
click at [897, 380] on p "Ajouter un commentaire ﻿" at bounding box center [1134, 383] width 513 height 15
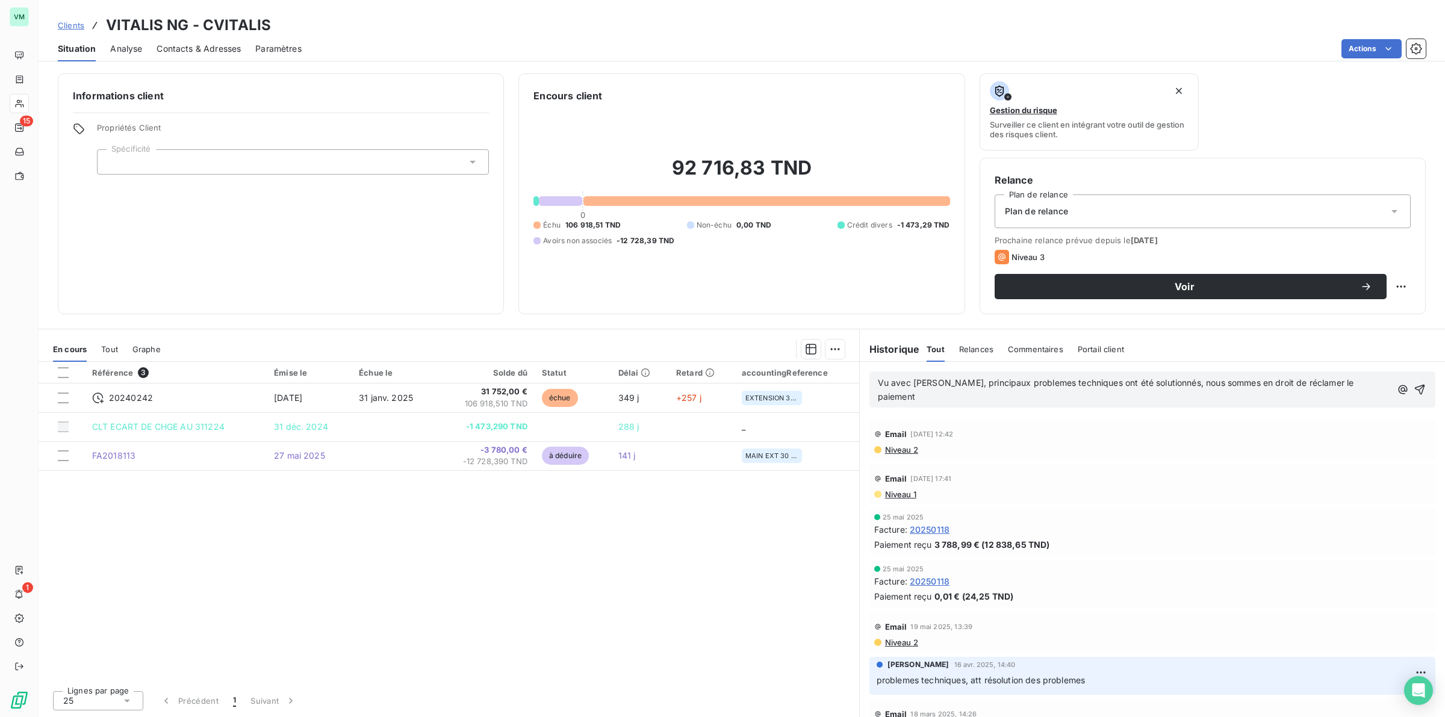
click at [1014, 379] on span "Vu avec [PERSON_NAME], principaux problemes techniques ont été solutionnés, nou…" at bounding box center [1117, 389] width 479 height 24
click at [1020, 382] on span "Vu avec [PERSON_NAME], principaux problemes techniques ont été solutionnés, nou…" at bounding box center [1117, 389] width 479 height 24
click at [1014, 382] on span "Vu avec [PERSON_NAME], principaux problemes techniques ont été solutionnés, nou…" at bounding box center [1117, 389] width 479 height 24
click at [1019, 382] on span "Vu avec [PERSON_NAME], principaux problemes techniques ont été solutionnés, nou…" at bounding box center [1117, 389] width 479 height 24
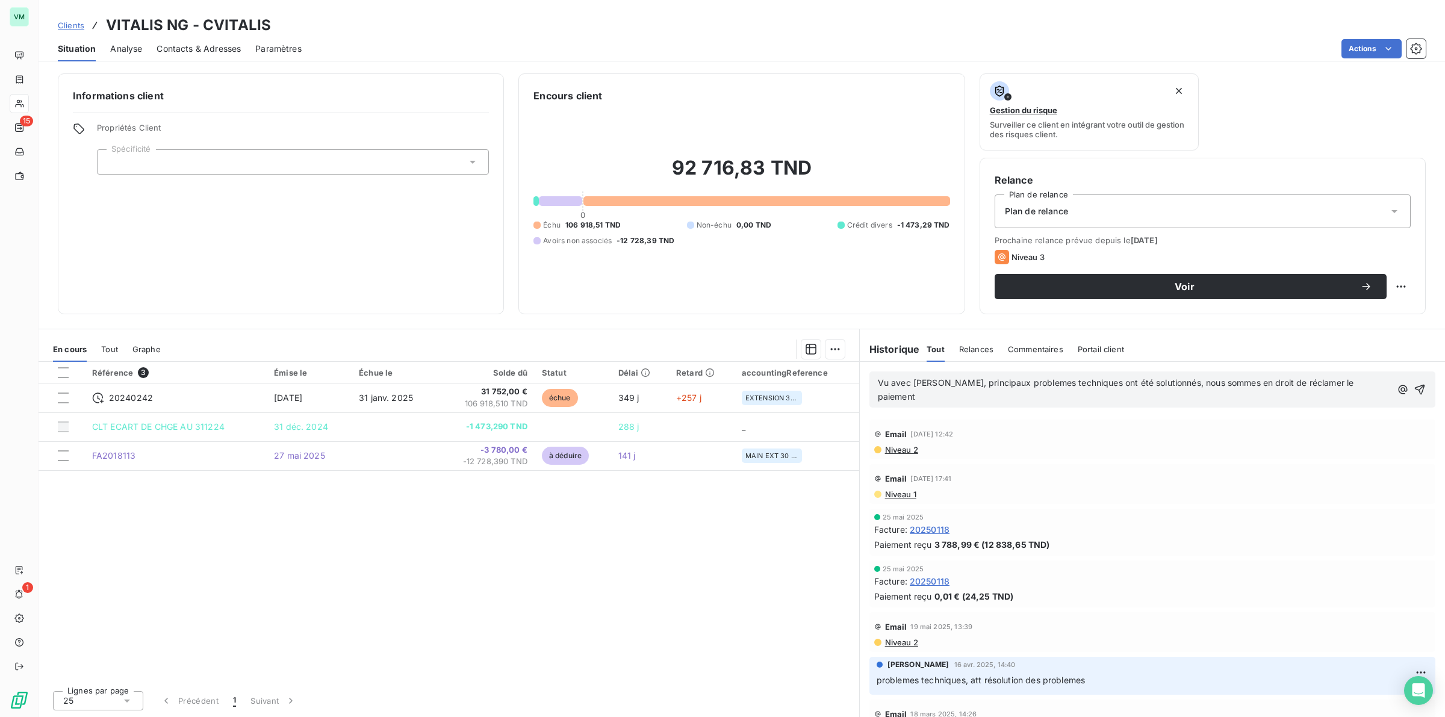
drag, startPoint x: 1017, startPoint y: 380, endPoint x: 1109, endPoint y: 447, distance: 114.1
click at [1111, 462] on div "Email [DATE] 17:41 Niveau 1" at bounding box center [1152, 484] width 585 height 45
drag, startPoint x: 879, startPoint y: 383, endPoint x: 1372, endPoint y: 386, distance: 493.6
click at [1372, 386] on p "Vu avec [PERSON_NAME], principaux problemes techniques ont été solutionnés, nou…" at bounding box center [1134, 390] width 513 height 28
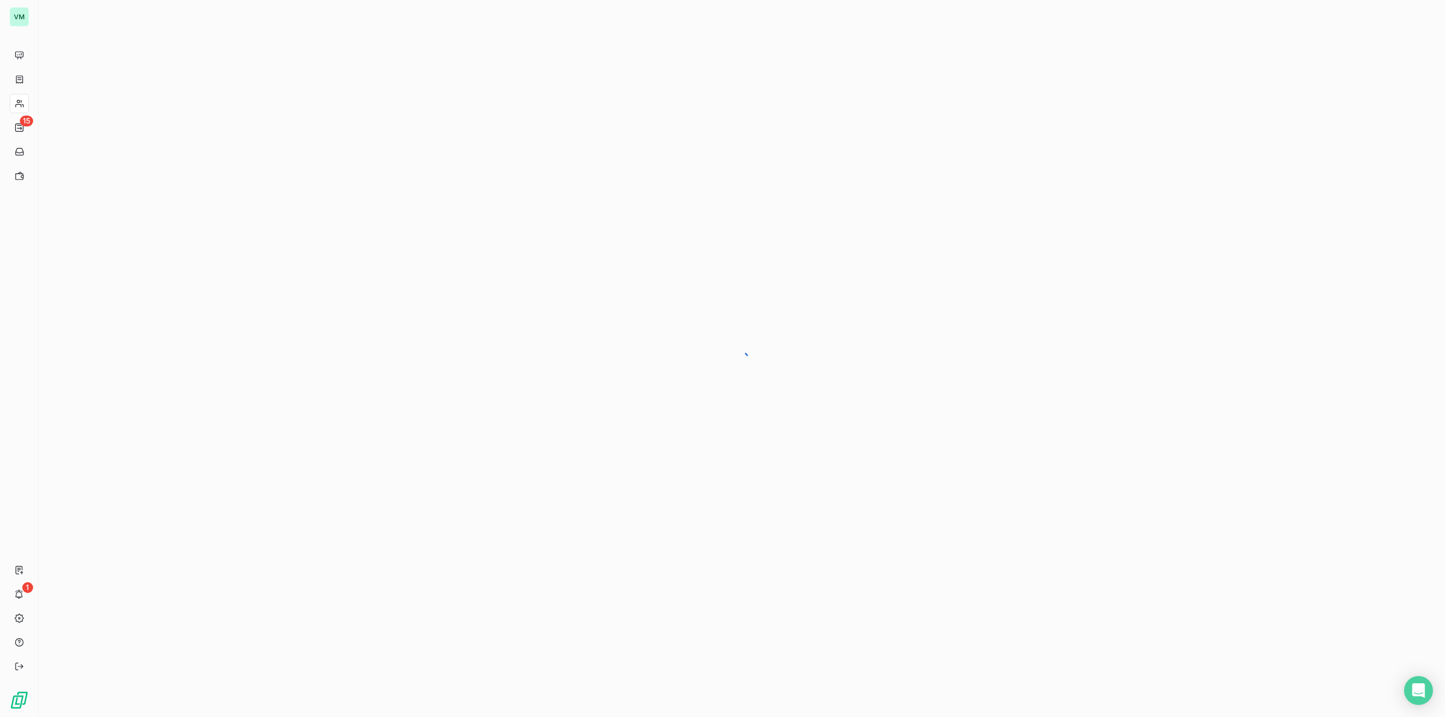
drag, startPoint x: 78, startPoint y: 87, endPoint x: 46, endPoint y: 39, distance: 58.1
click at [79, 86] on div at bounding box center [742, 358] width 1406 height 717
click at [60, 13] on span "Vocalcom Menat" at bounding box center [73, 17] width 65 height 10
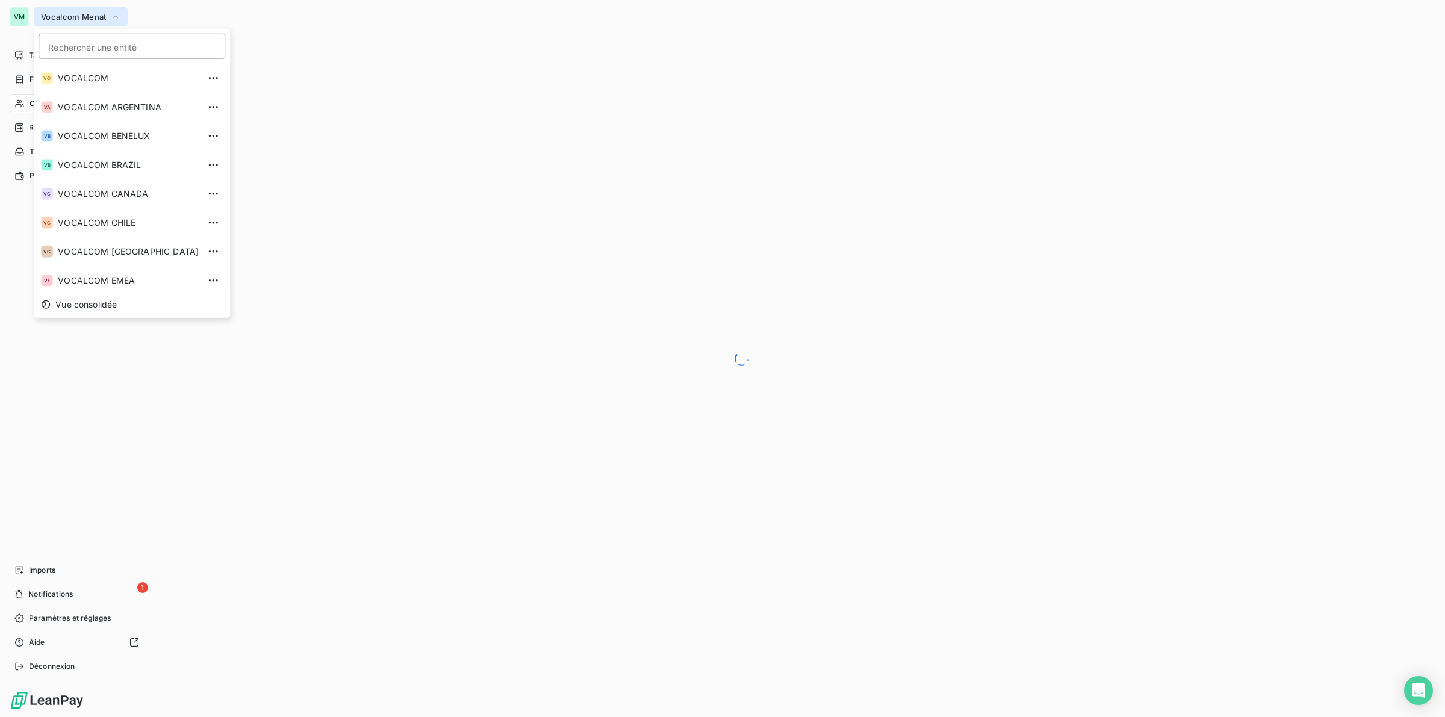
scroll to position [61, 0]
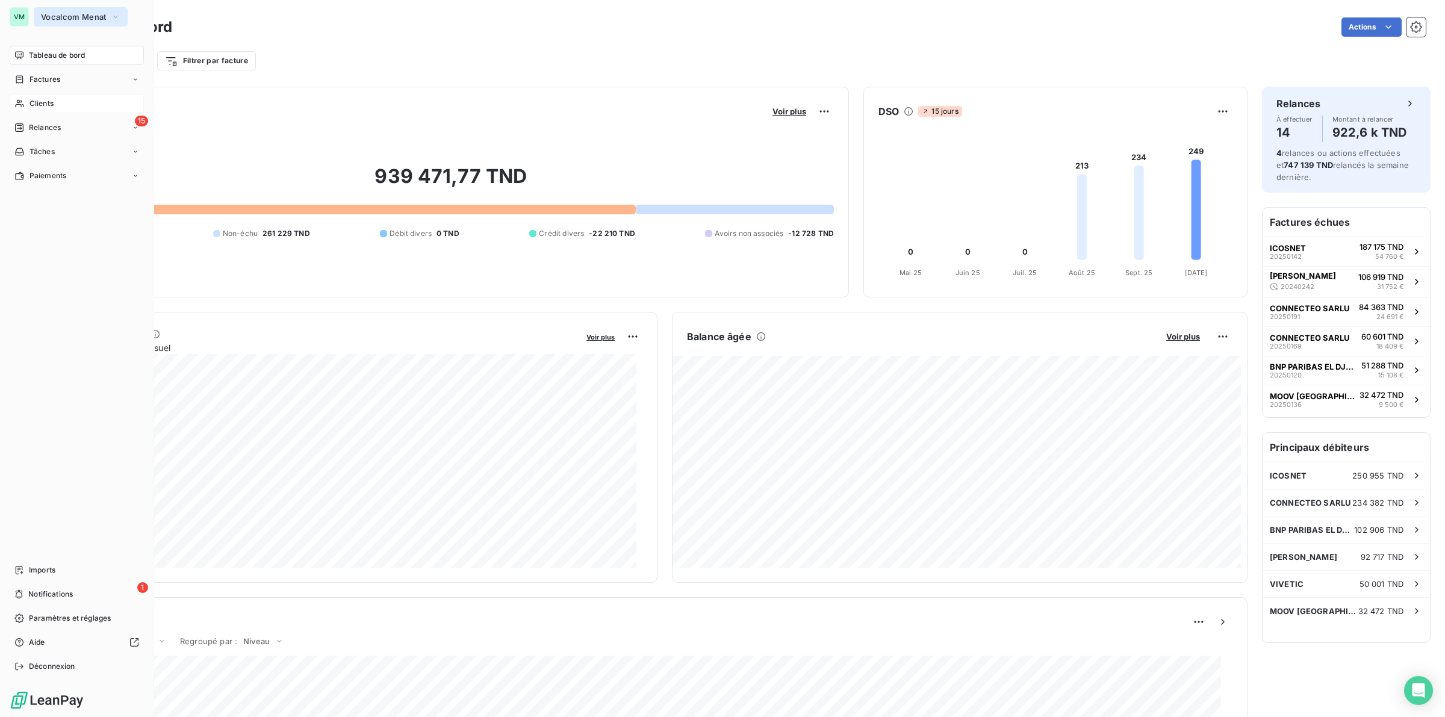
click at [52, 17] on span "Vocalcom Menat" at bounding box center [73, 17] width 65 height 10
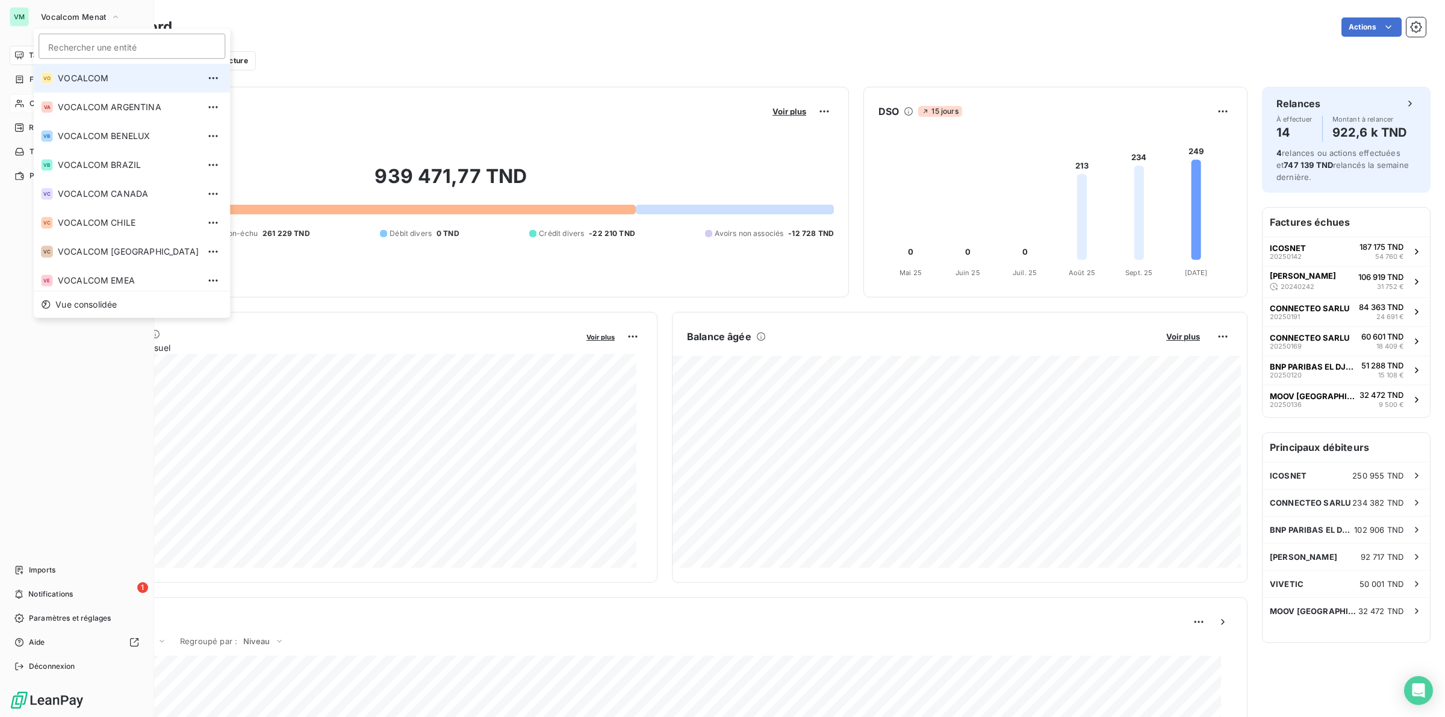
click at [103, 76] on span "VOCALCOM" at bounding box center [128, 78] width 141 height 12
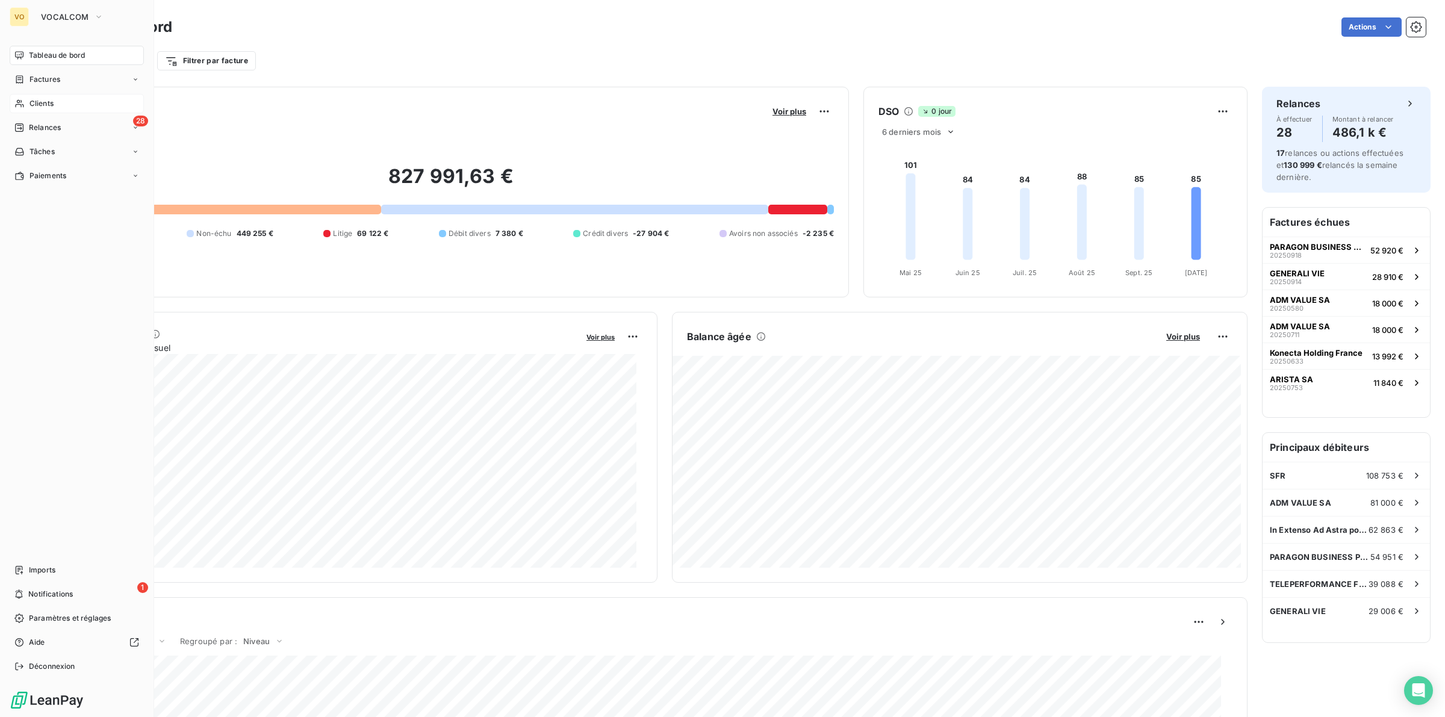
click at [39, 101] on span "Clients" at bounding box center [41, 103] width 24 height 11
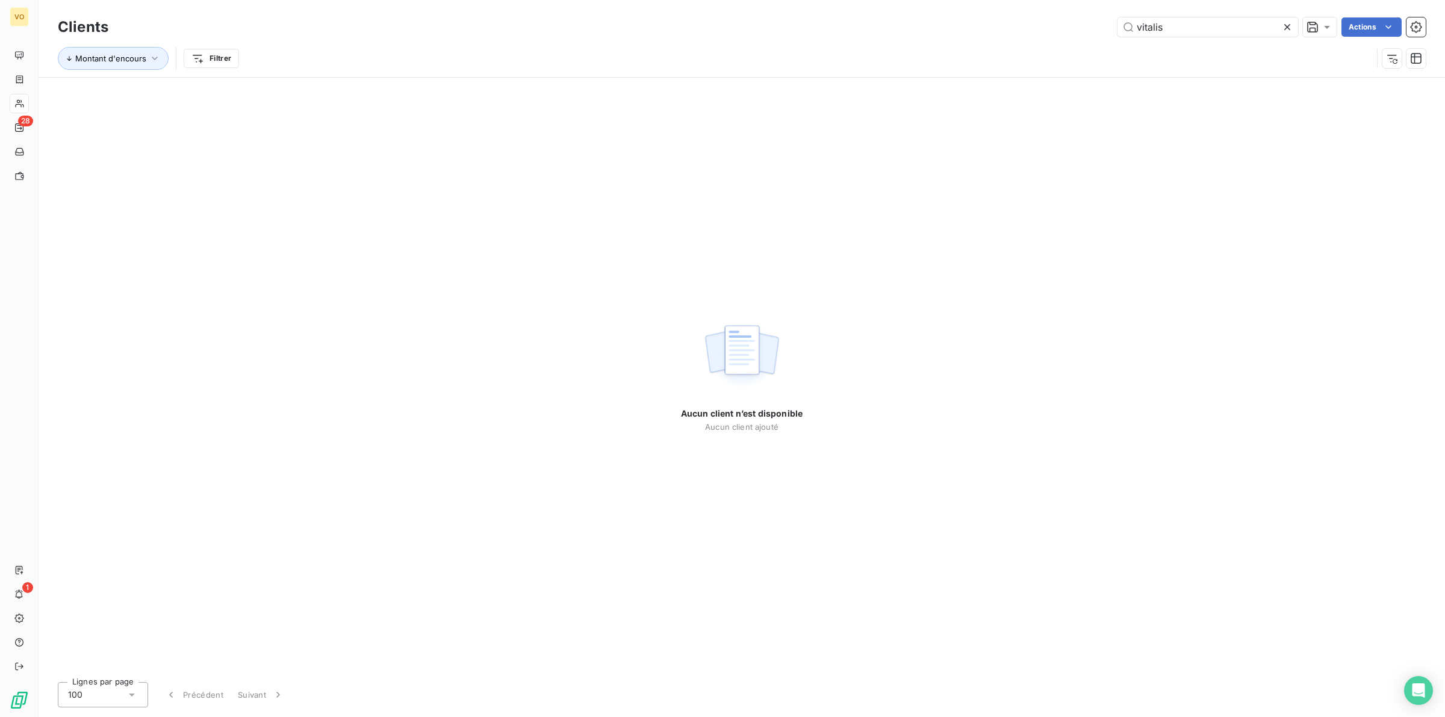
click at [1284, 27] on icon at bounding box center [1287, 27] width 12 height 12
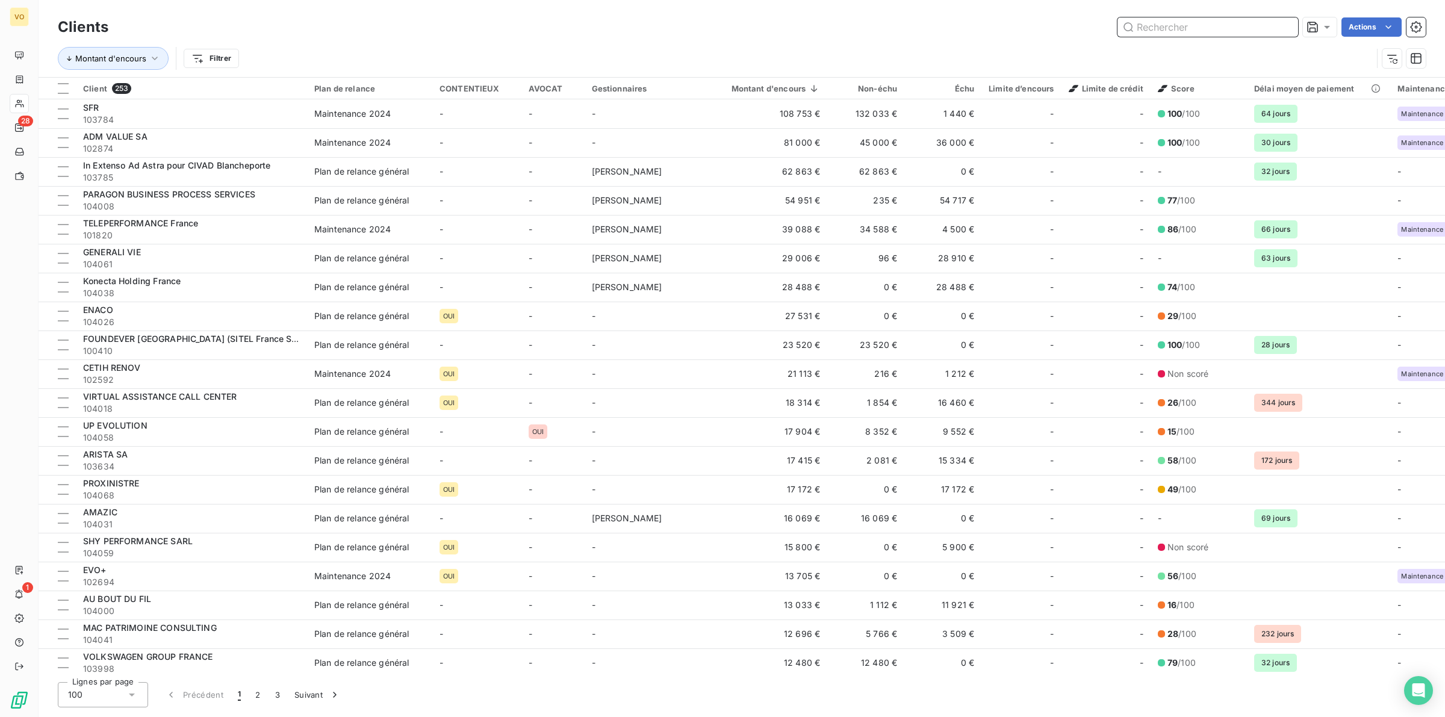
click at [1163, 28] on input "text" at bounding box center [1207, 26] width 181 height 19
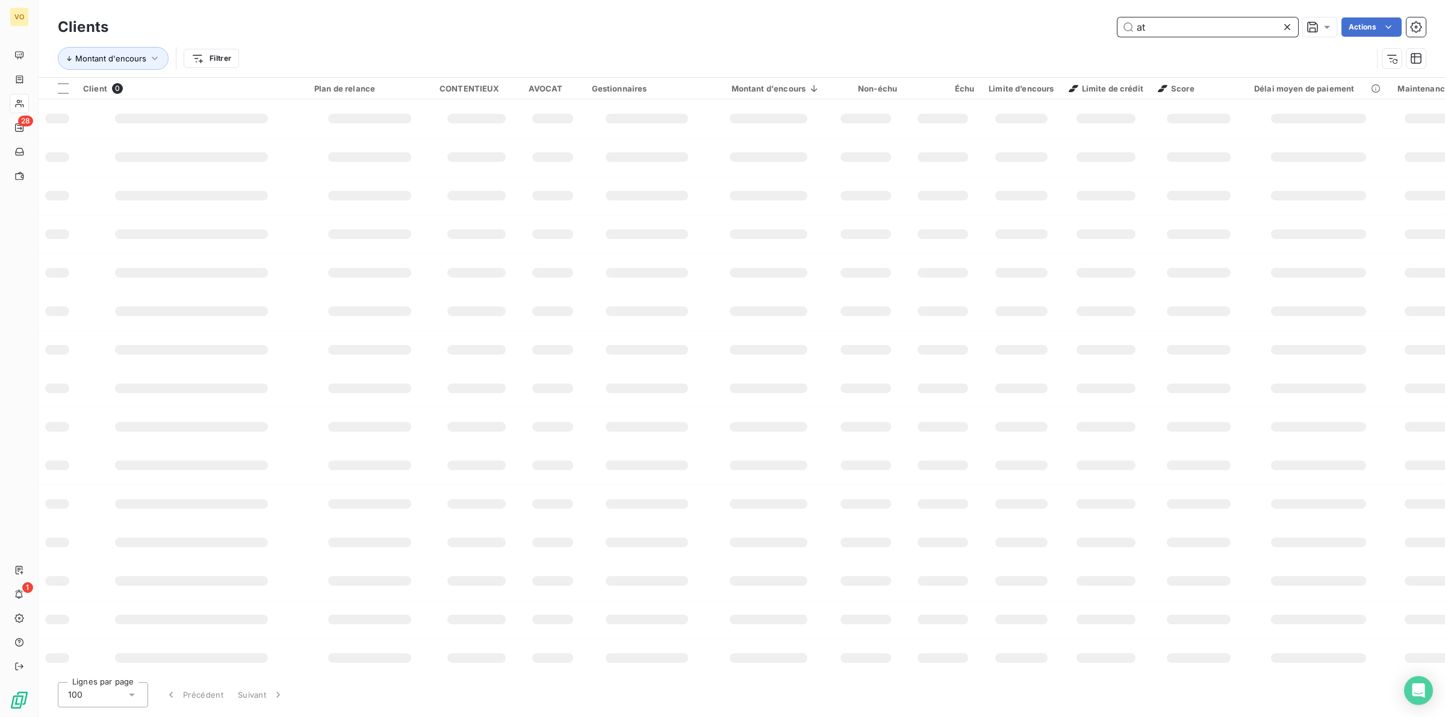
type input "a"
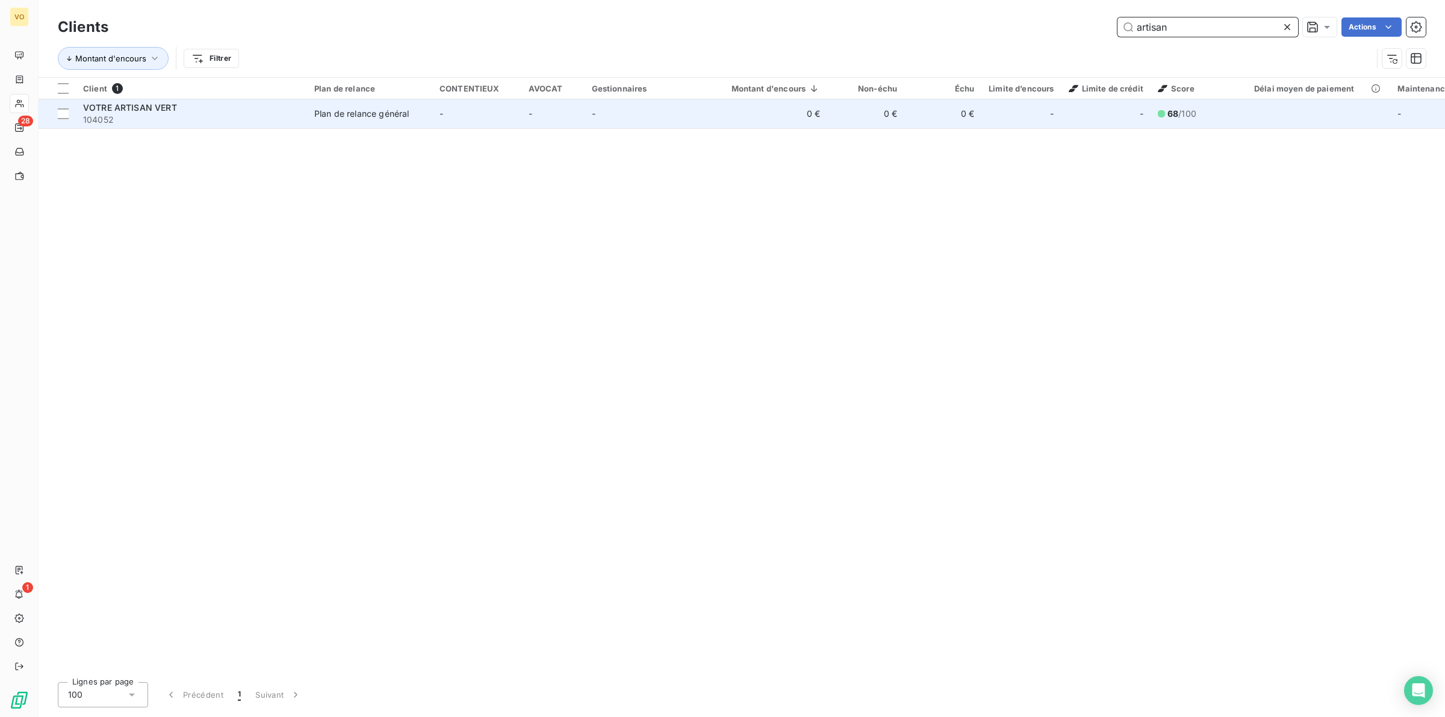
type input "artisan"
click at [164, 116] on span "104052" at bounding box center [191, 120] width 217 height 12
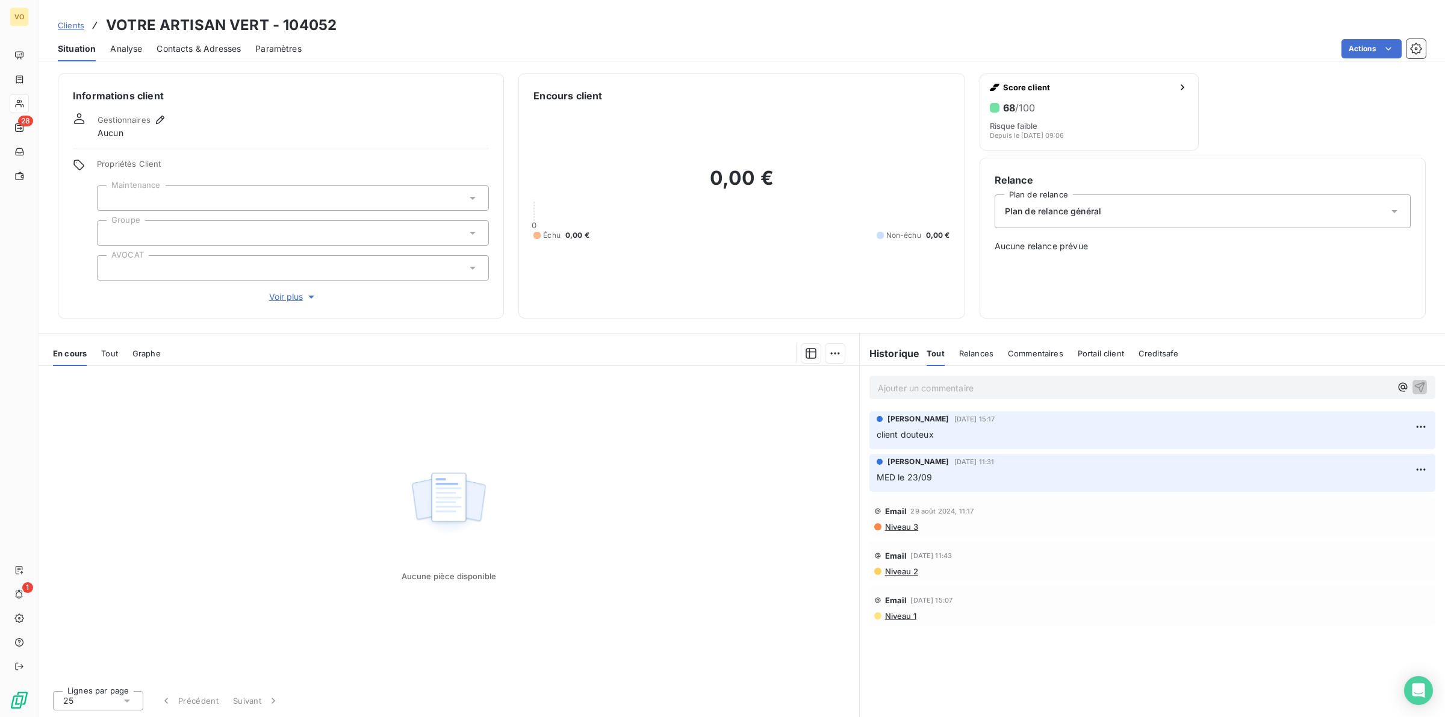
click at [903, 527] on span "Niveau 3" at bounding box center [901, 527] width 34 height 10
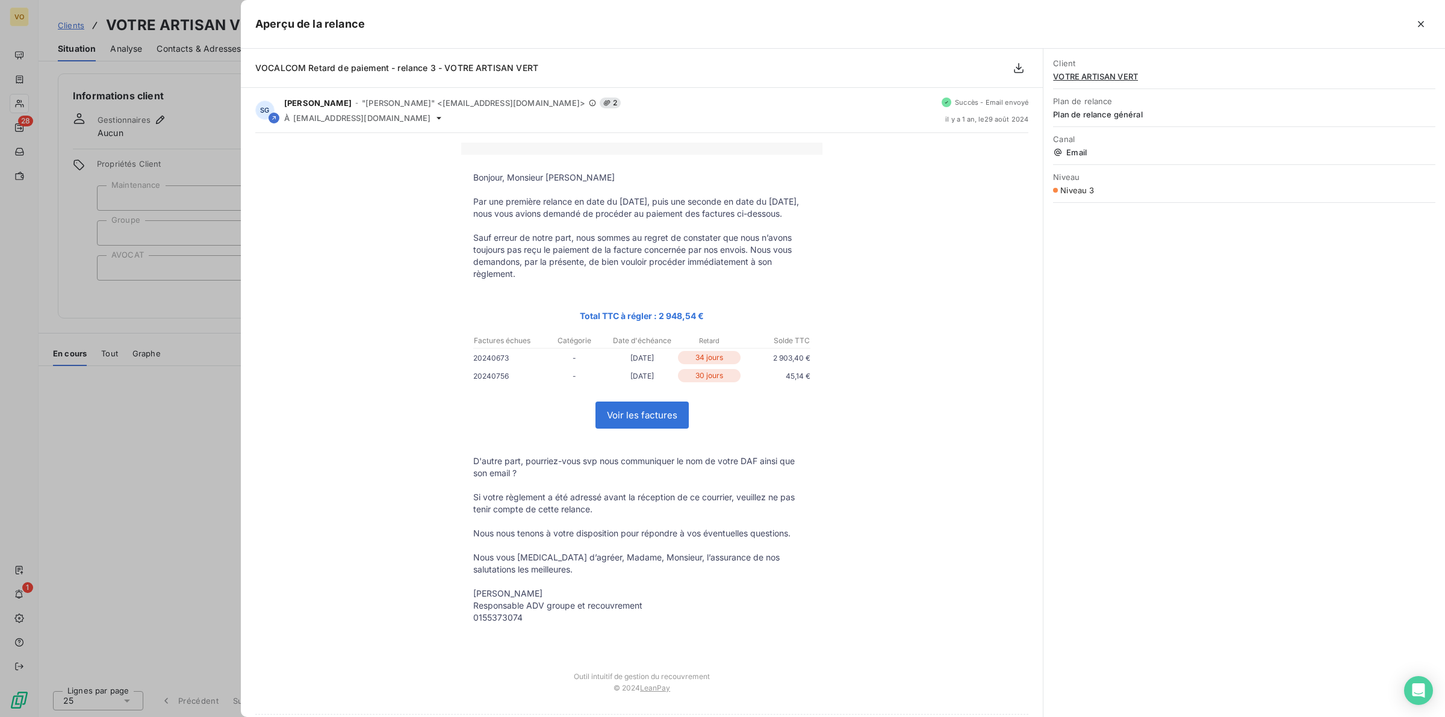
click at [126, 400] on div at bounding box center [722, 358] width 1445 height 717
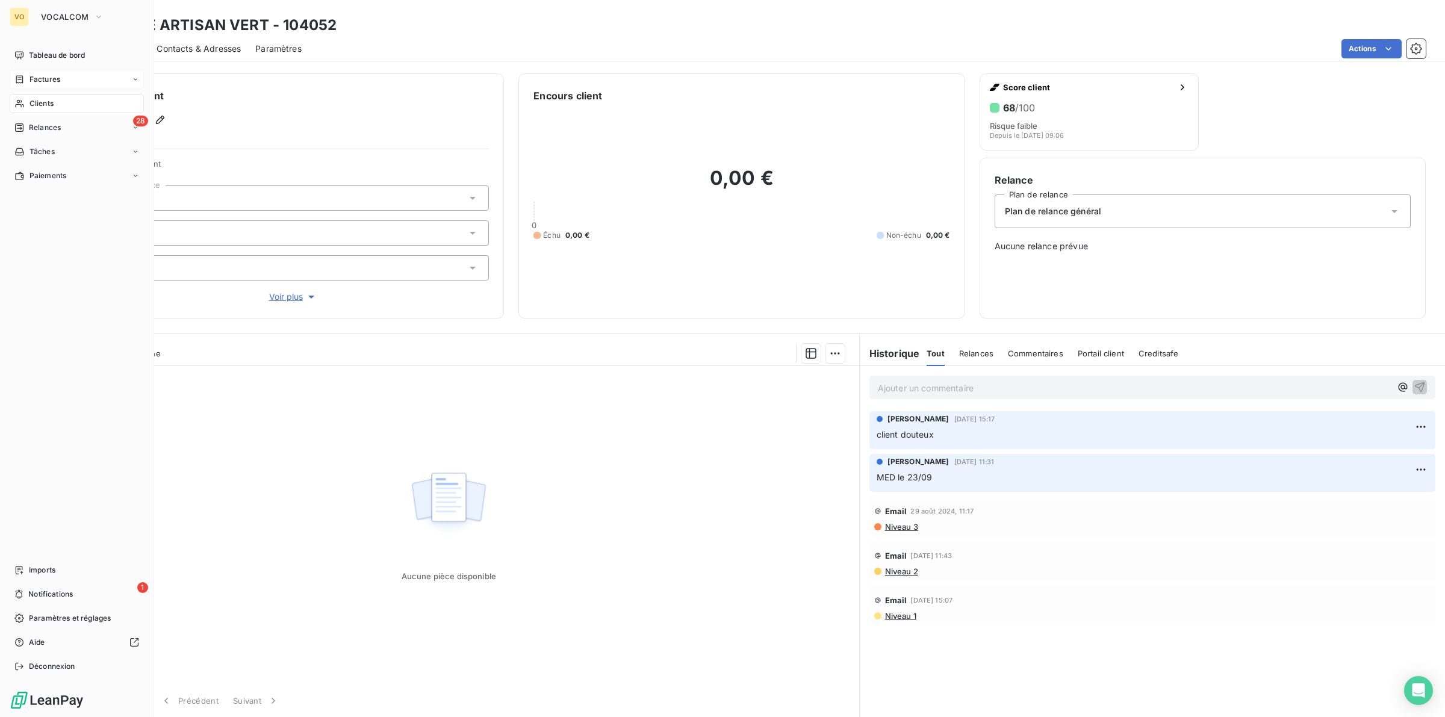
click at [49, 76] on span "Factures" at bounding box center [44, 79] width 31 height 11
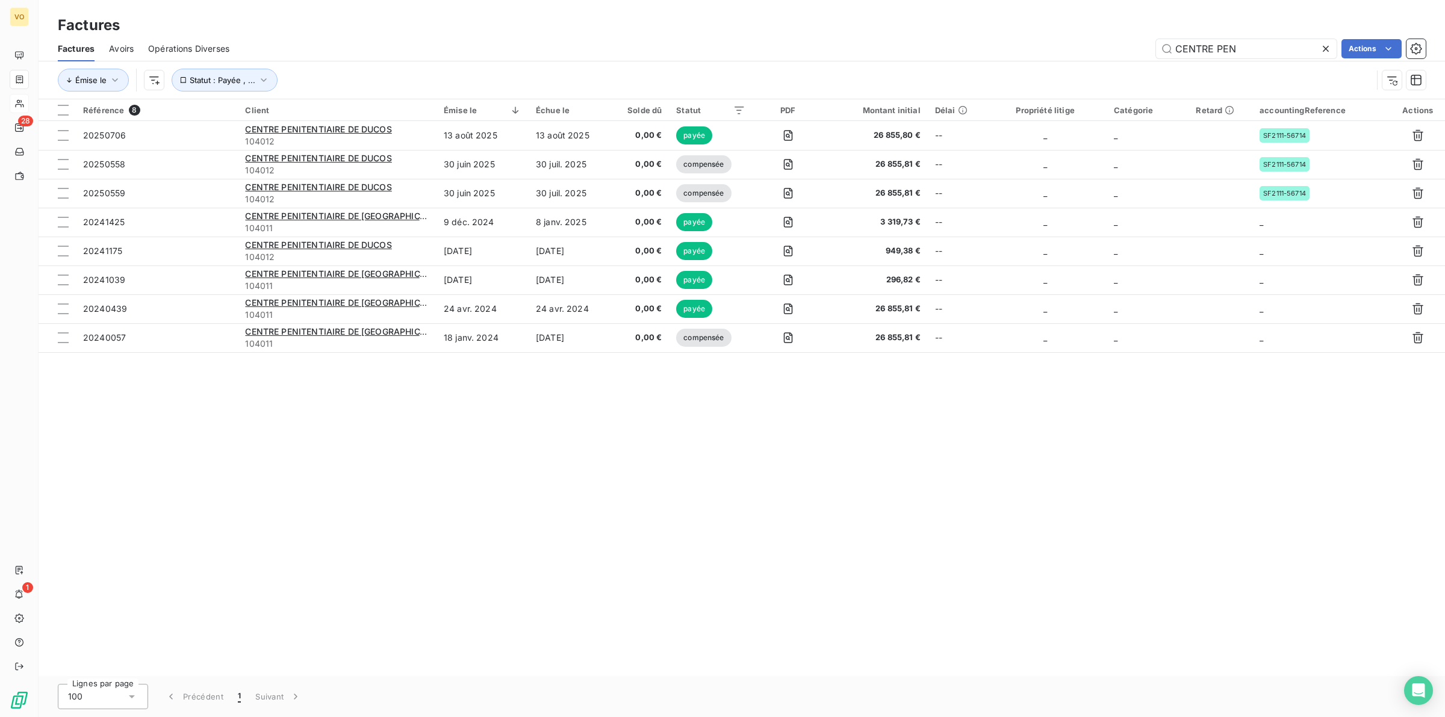
click at [1328, 45] on icon at bounding box center [1325, 49] width 12 height 12
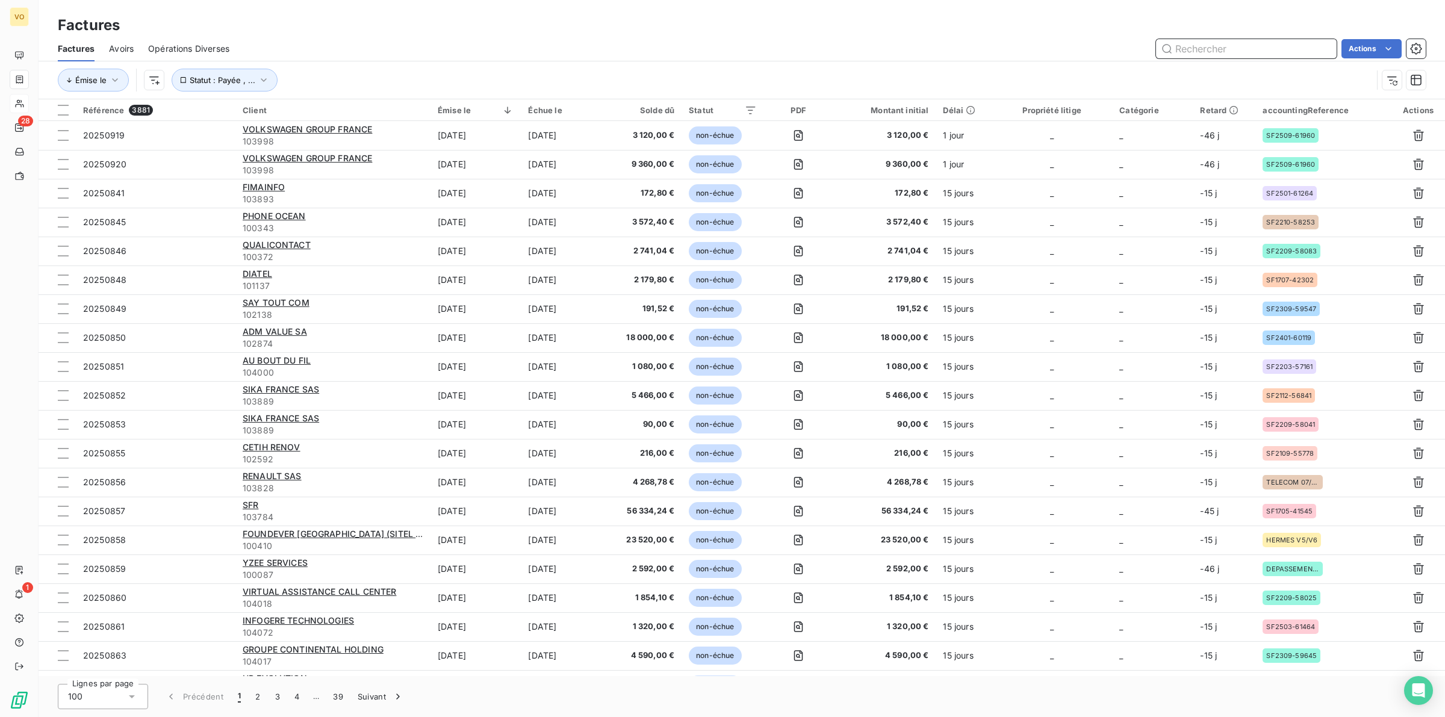
click at [1209, 46] on input "text" at bounding box center [1246, 48] width 181 height 19
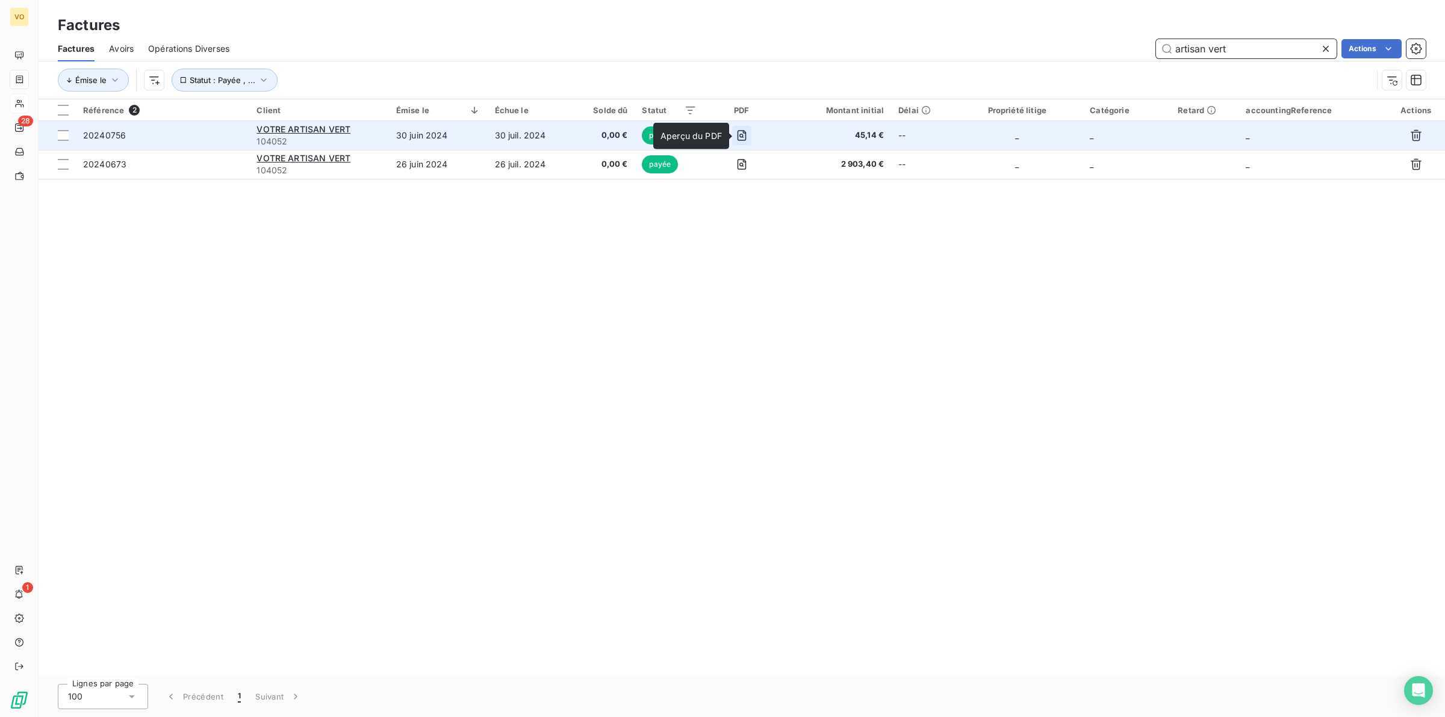
type input "artisan vert"
click at [746, 132] on icon "button" at bounding box center [741, 135] width 9 height 11
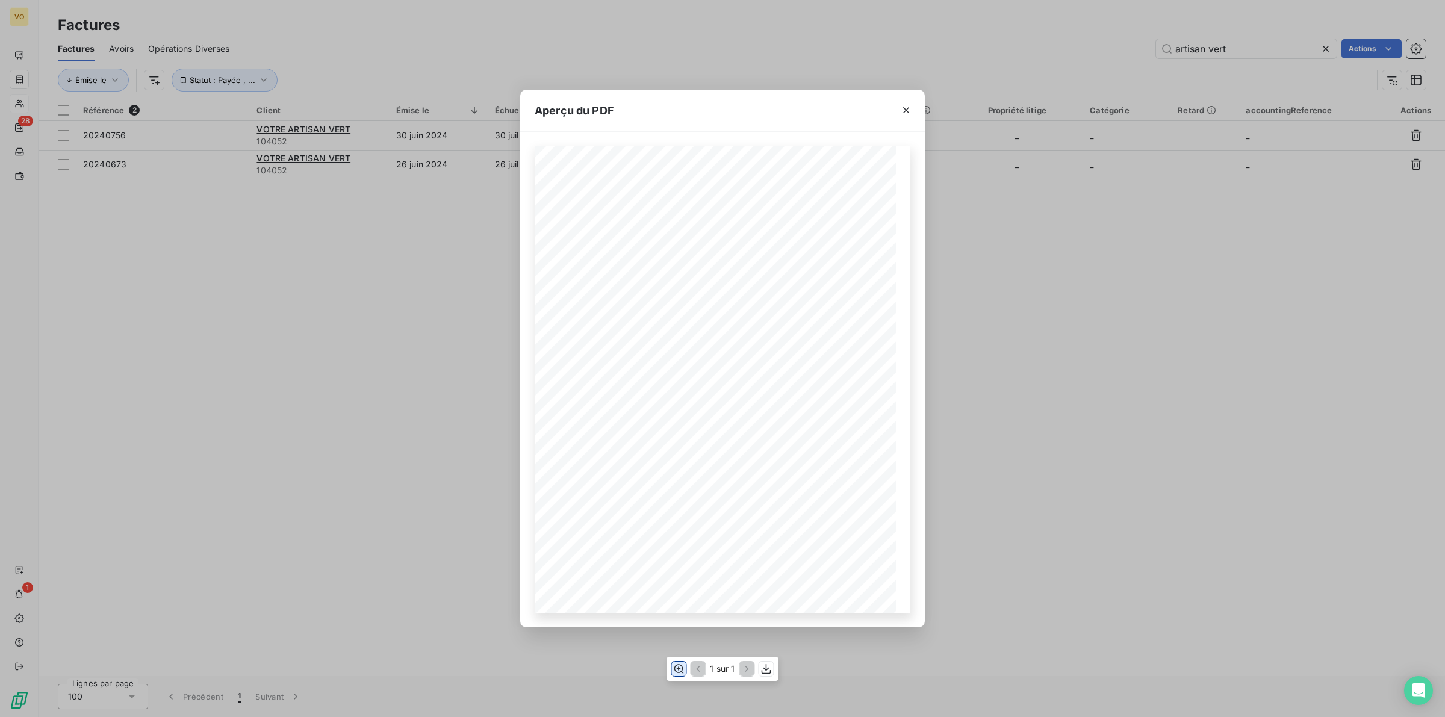
click at [678, 668] on icon "button" at bounding box center [679, 669] width 10 height 9
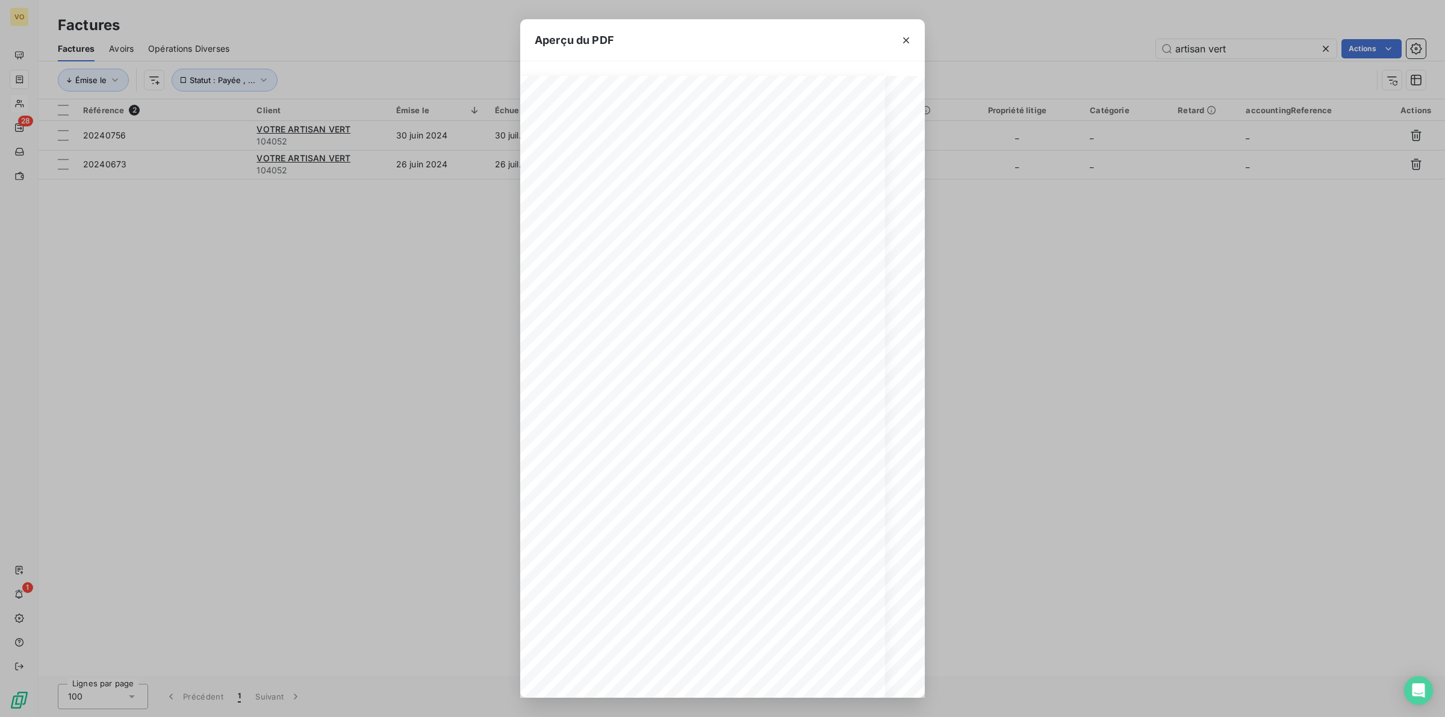
scroll to position [0, 31]
click at [434, 337] on div "Aperçu du PDF Références : FACTURE N° : VOTRE ARTISAN VERT [STREET_ADDRESS][PER…" at bounding box center [722, 358] width 1445 height 717
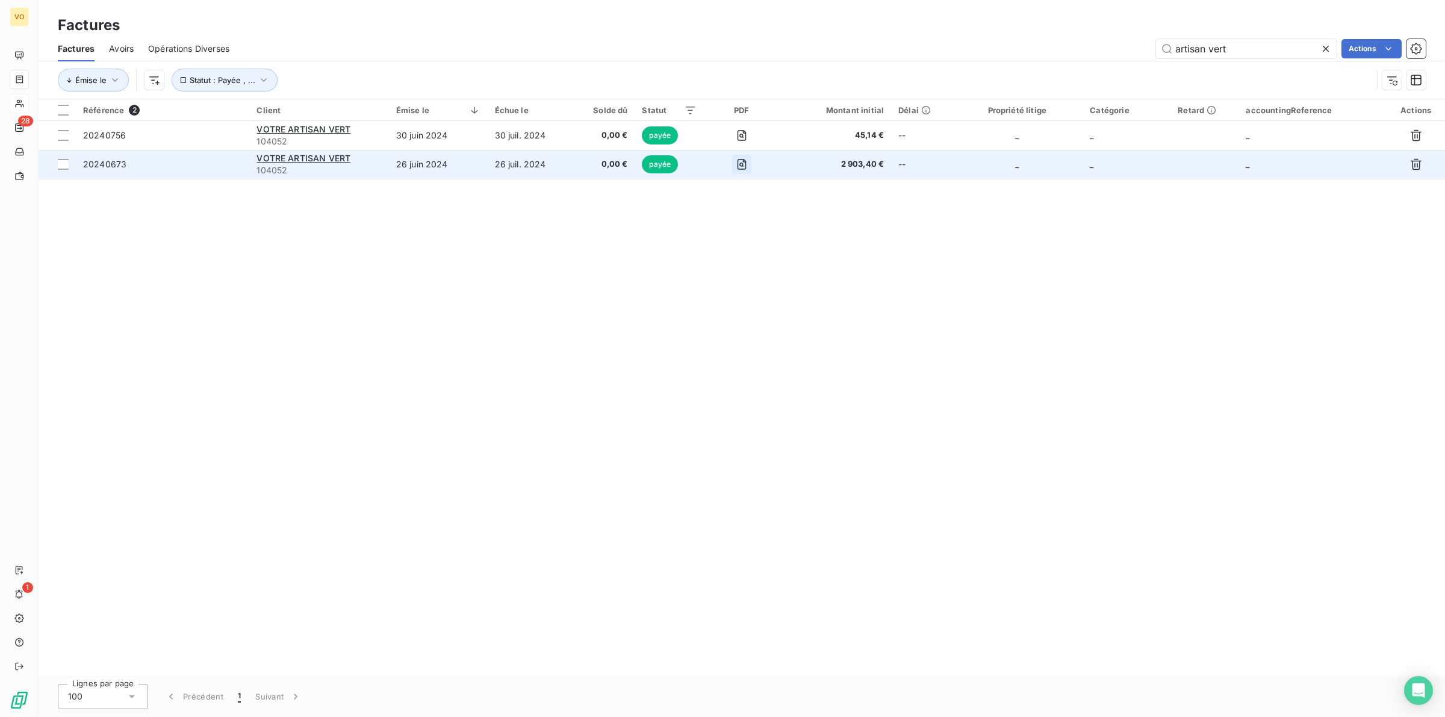
click at [743, 166] on icon "button" at bounding box center [741, 165] width 4 height 4
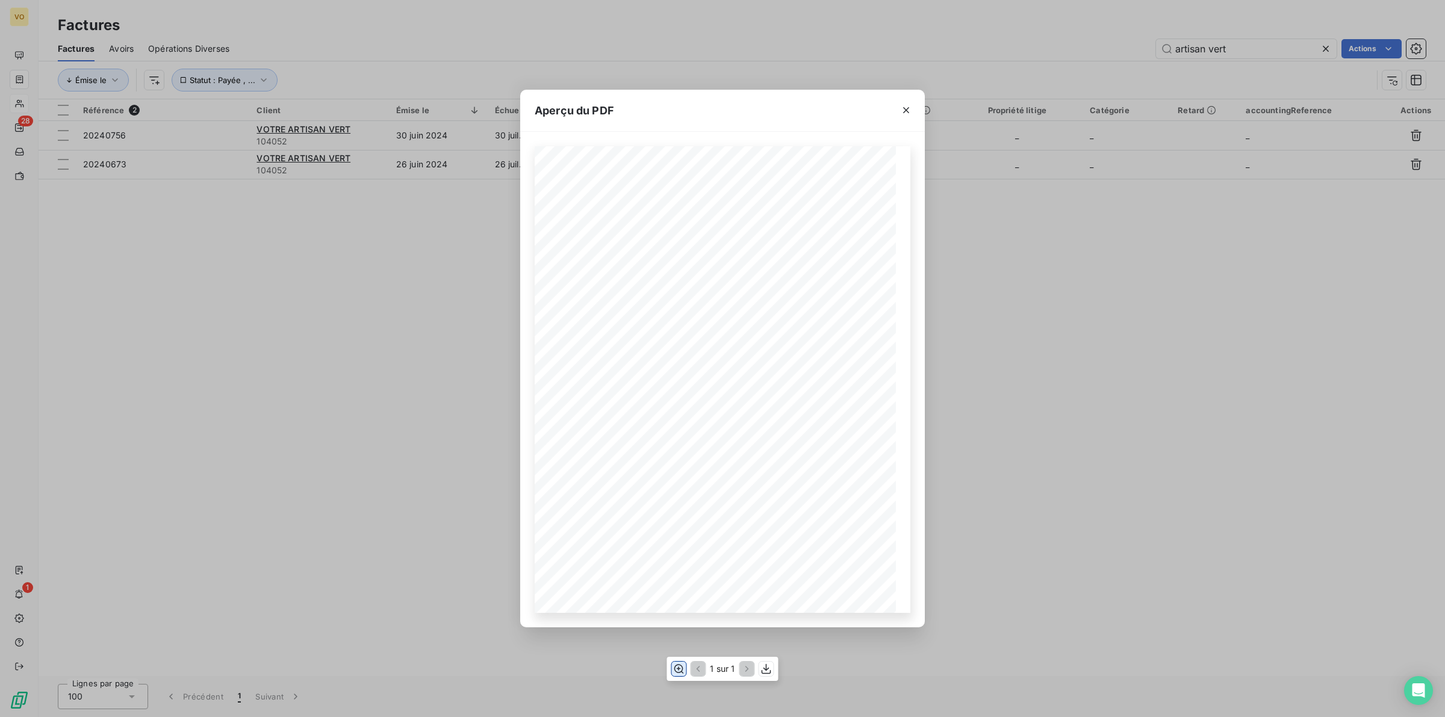
click at [680, 666] on icon "button" at bounding box center [678, 669] width 12 height 12
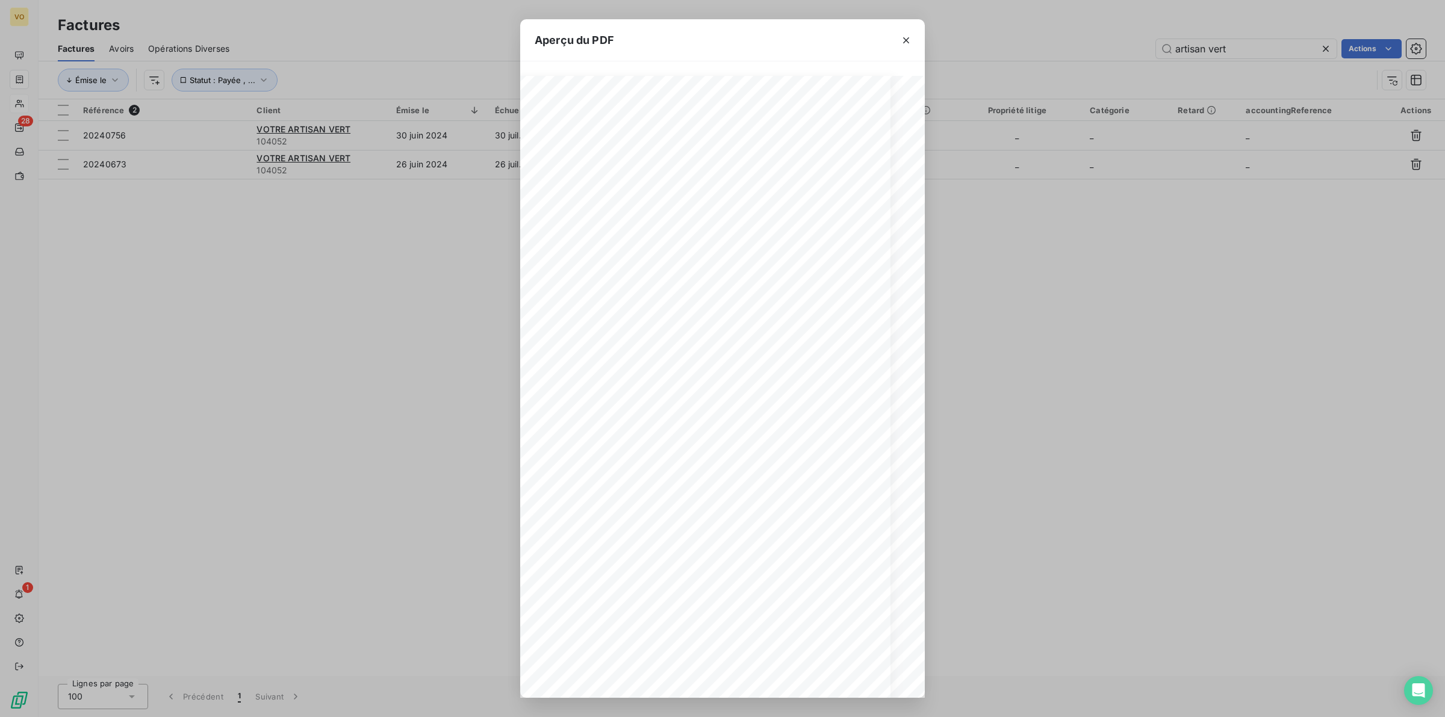
scroll to position [0, 19]
click at [375, 489] on div "Aperçu du PDF Références : FACTURE N° : VOTRE ARTISAN VERT [STREET_ADDRESS][PER…" at bounding box center [722, 358] width 1445 height 717
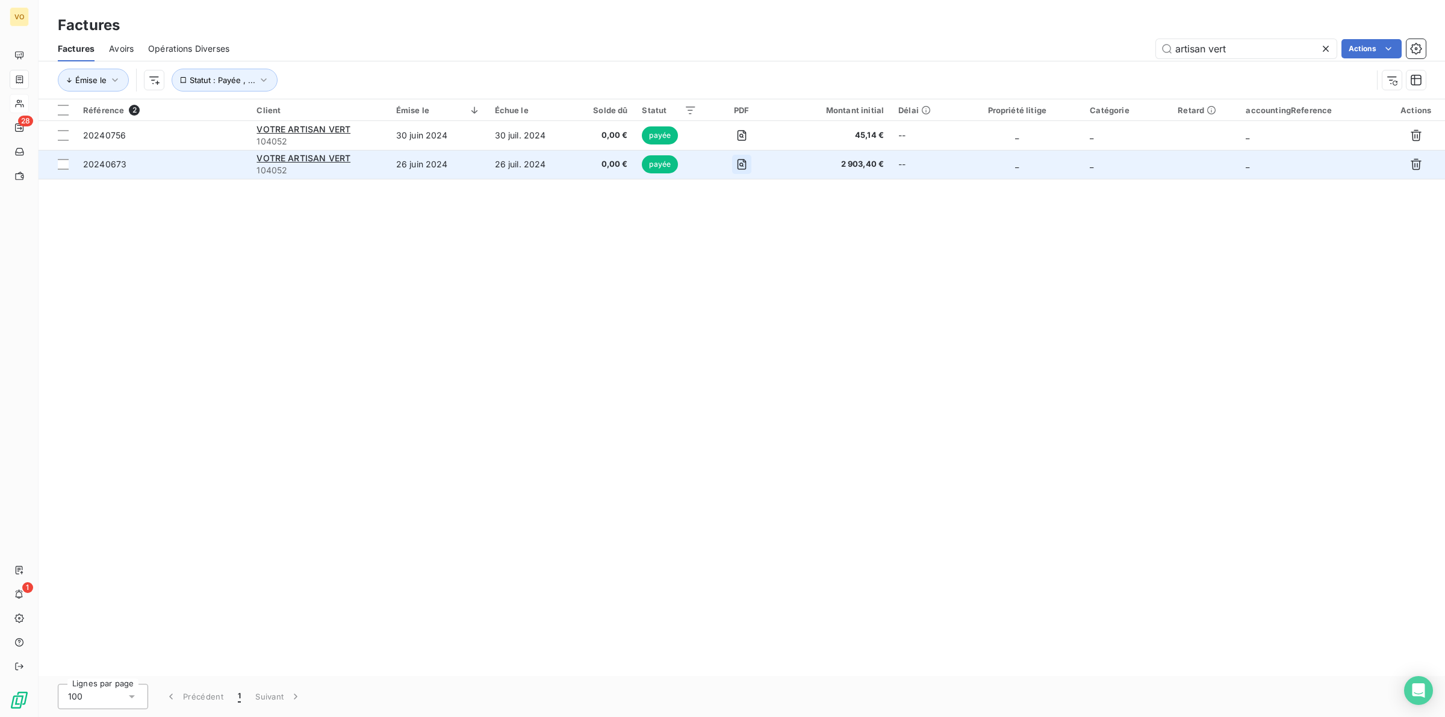
click at [745, 164] on icon "button" at bounding box center [742, 164] width 12 height 12
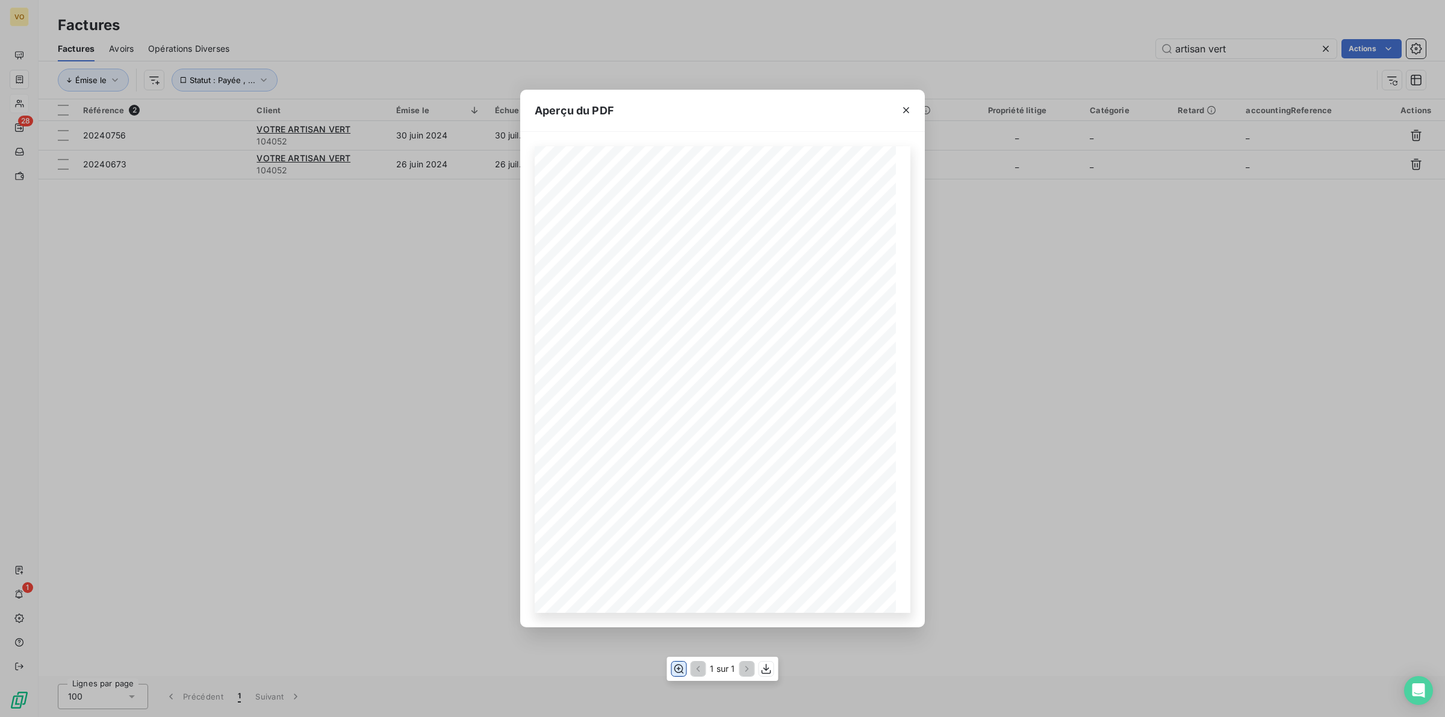
click at [675, 666] on icon "button" at bounding box center [679, 669] width 10 height 9
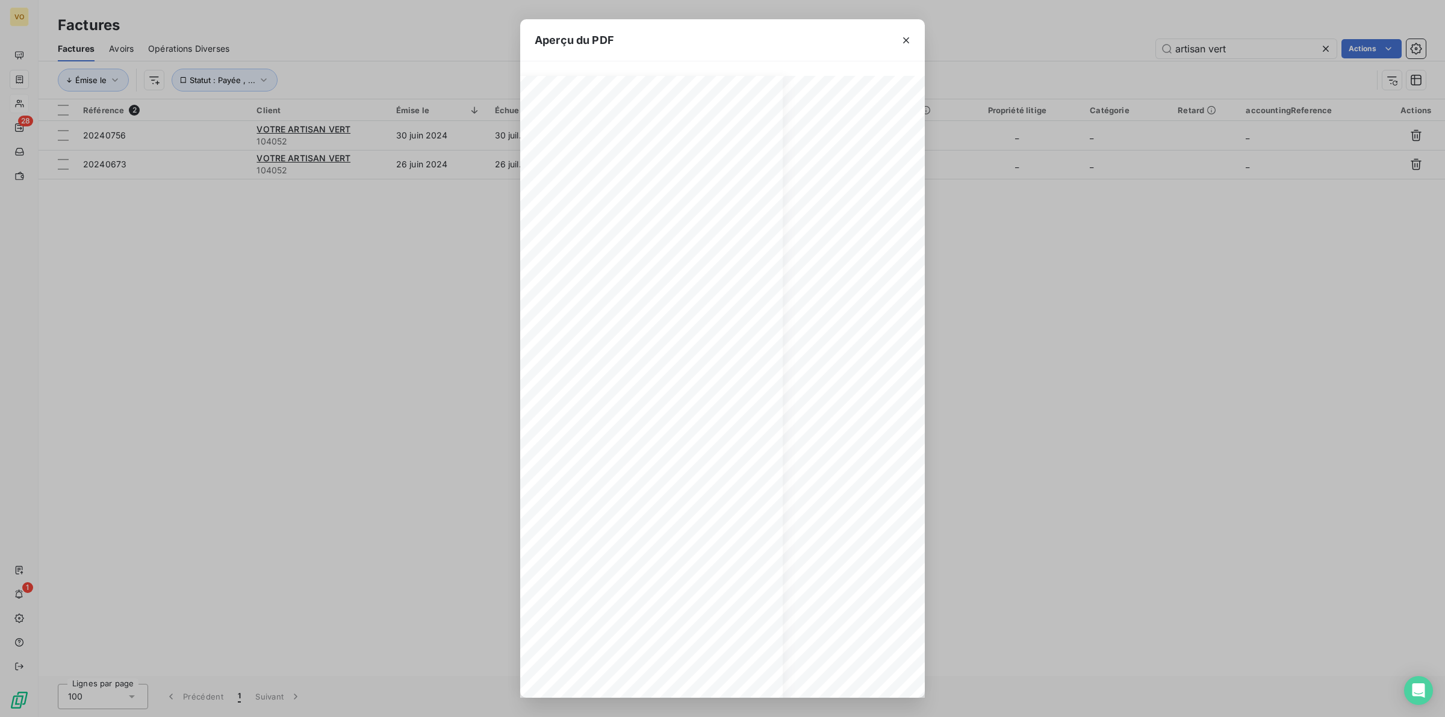
scroll to position [0, 128]
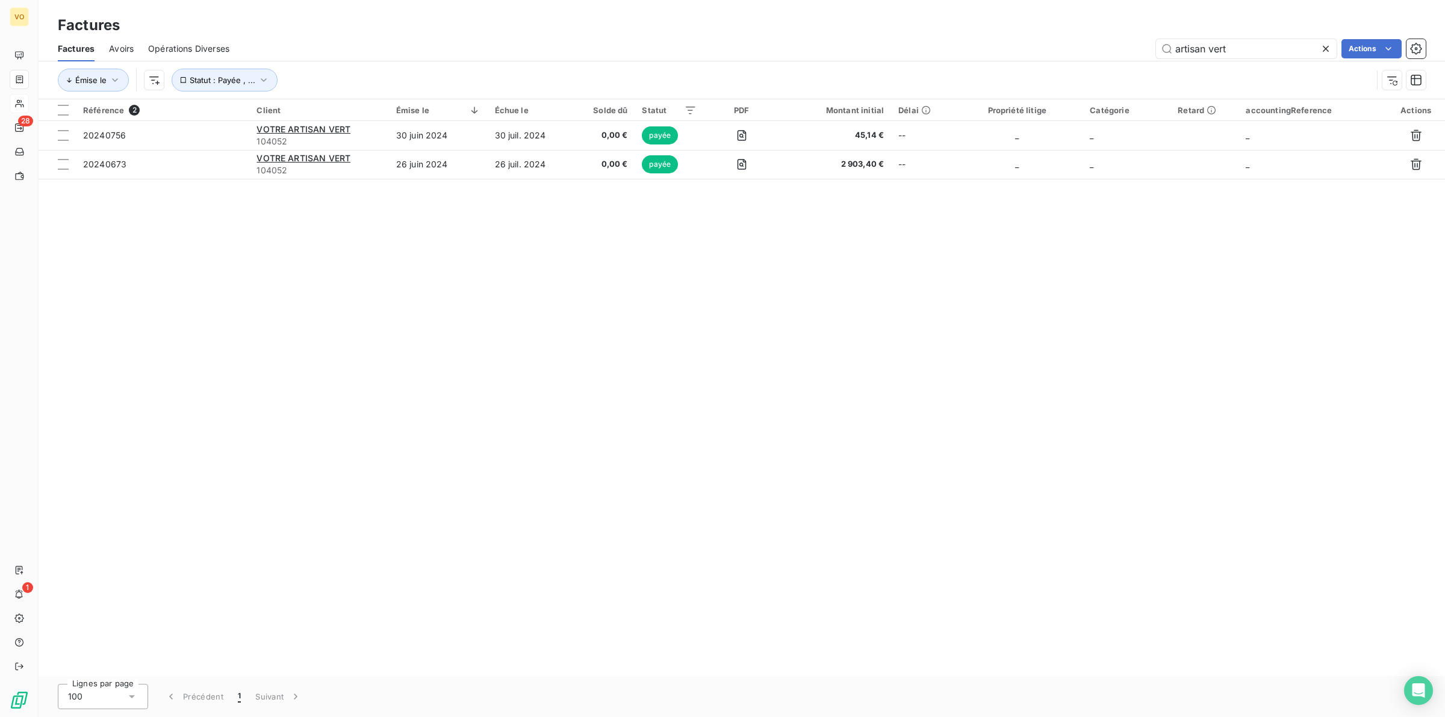
drag, startPoint x: 272, startPoint y: 278, endPoint x: 277, endPoint y: 265, distance: 13.8
click at [273, 278] on div "Référence 2 Client Émise le Échue le Solde dû Statut PDF Montant initial Délai …" at bounding box center [742, 387] width 1406 height 577
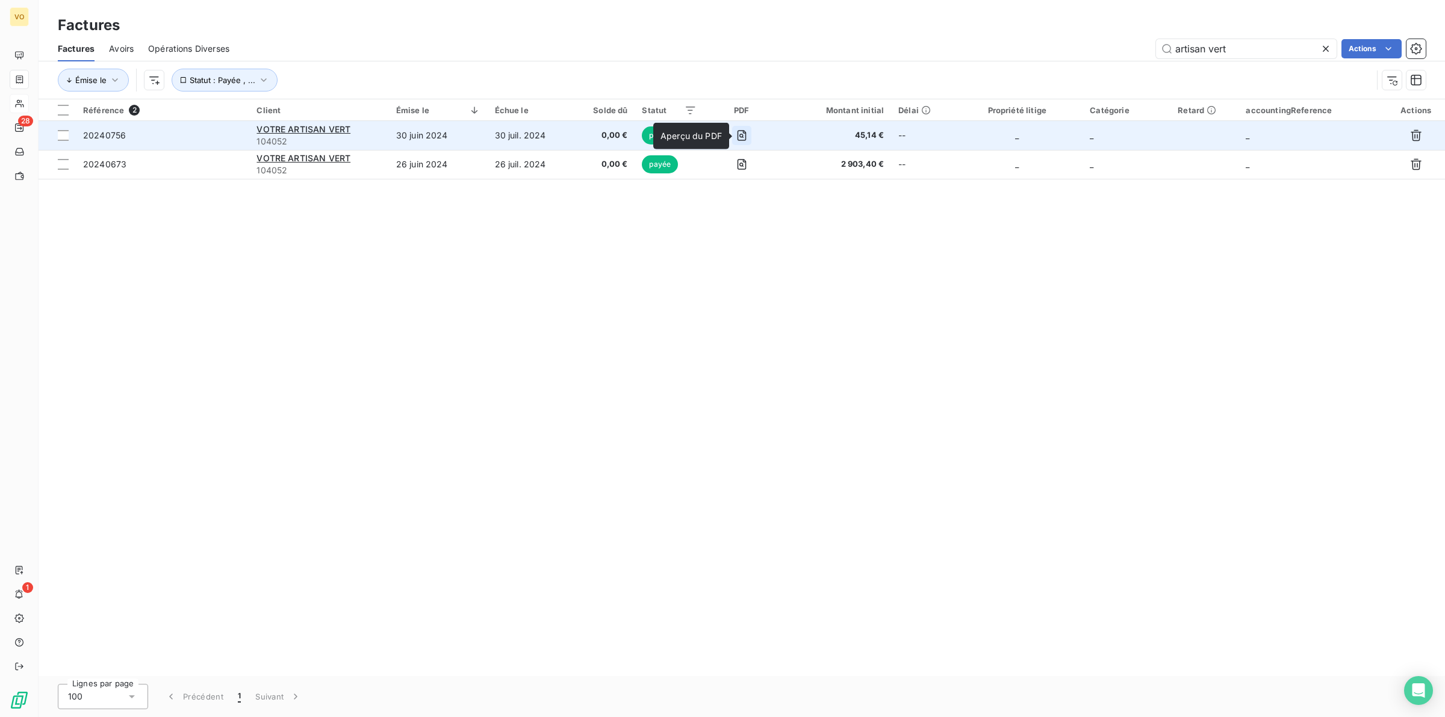
click at [746, 132] on icon "button" at bounding box center [741, 135] width 9 height 11
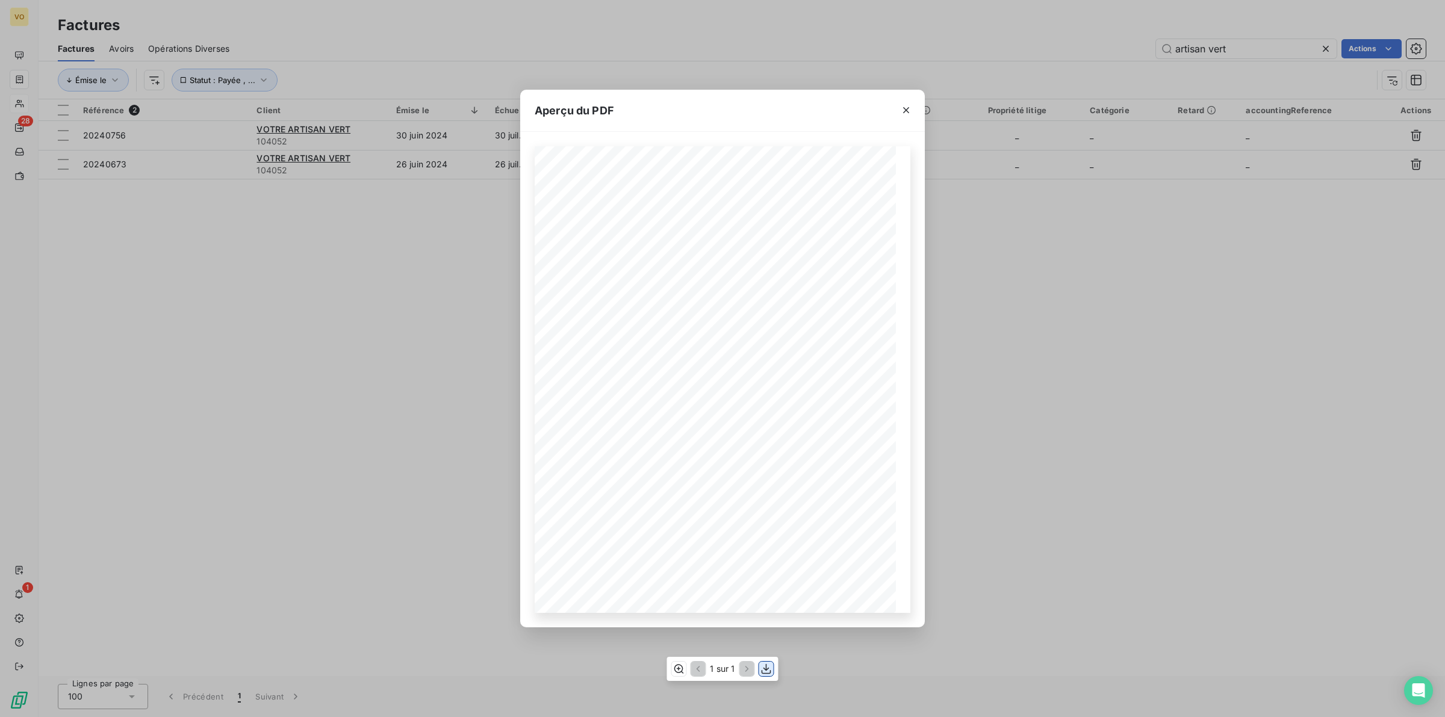
click at [762, 665] on icon "button" at bounding box center [766, 669] width 12 height 12
click at [1171, 419] on div "Aperçu du PDF Références : FACTURE N° : VOTRE ARTISAN VERT [STREET_ADDRESS][PER…" at bounding box center [722, 358] width 1445 height 717
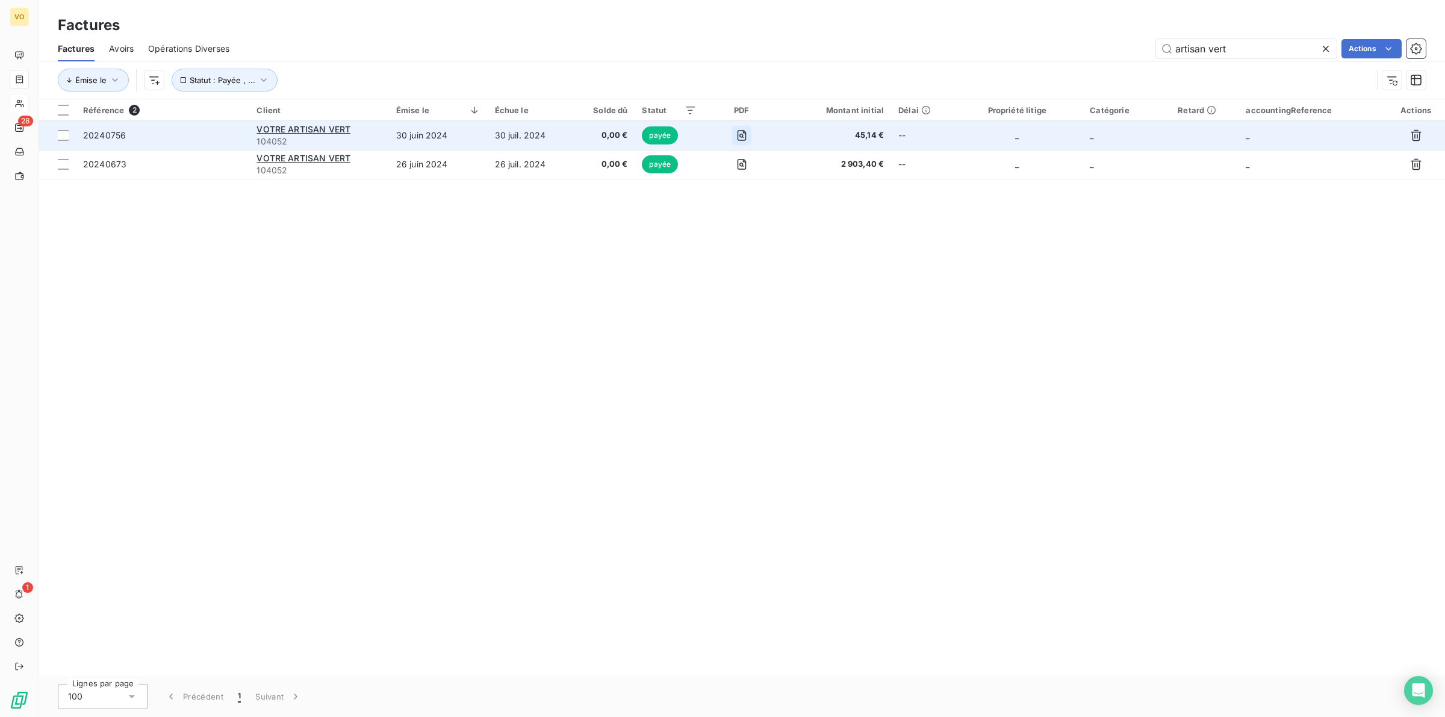
click at [740, 129] on icon "button" at bounding box center [742, 135] width 12 height 12
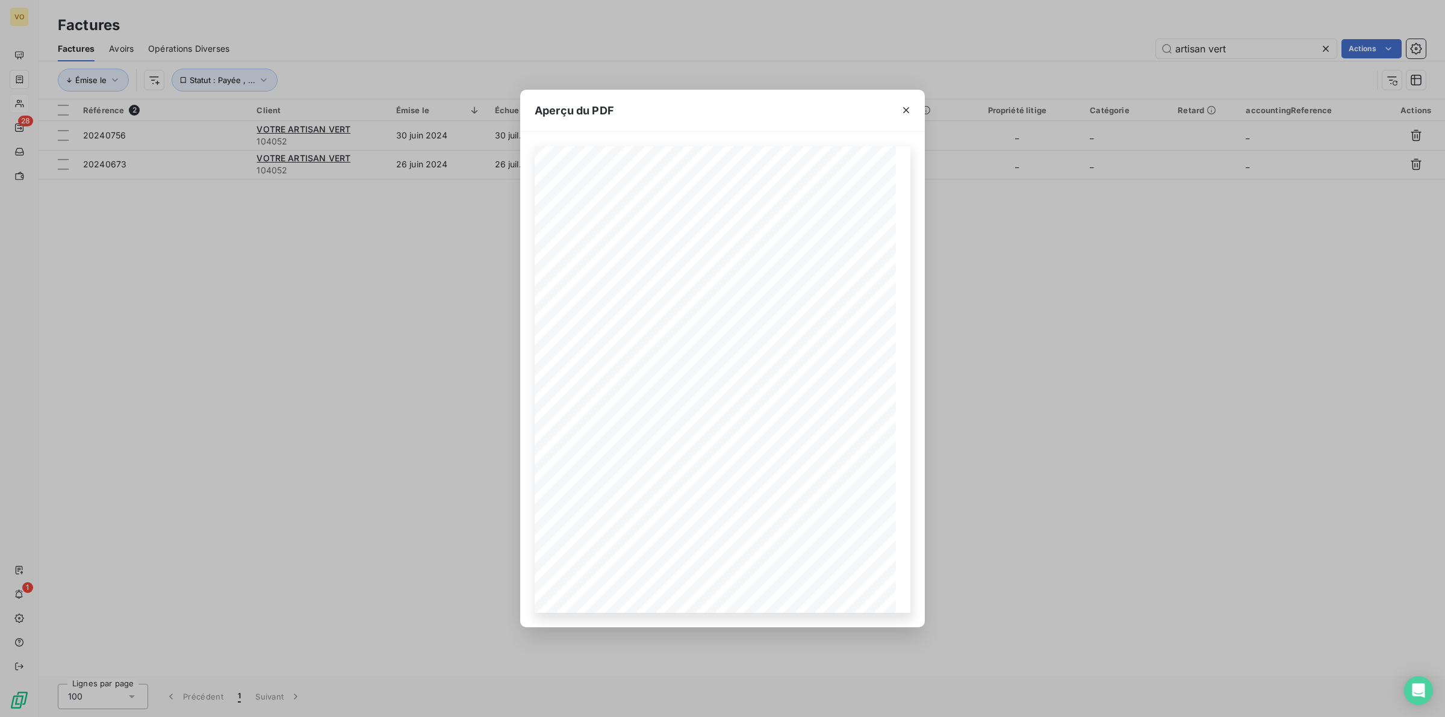
click at [399, 245] on div "Aperçu du PDF Références : FACTURE N° : VOTRE ARTISAN VERT [STREET_ADDRESS][PER…" at bounding box center [722, 358] width 1445 height 717
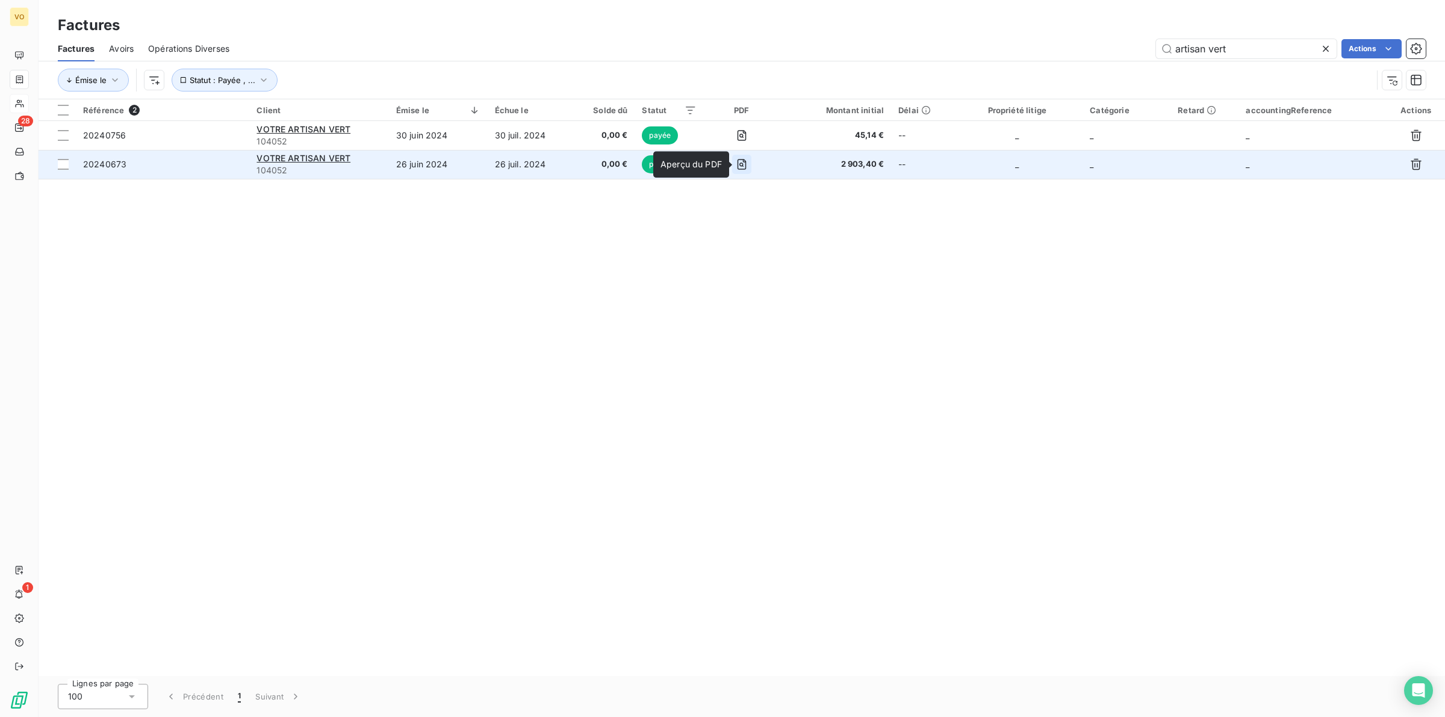
click at [745, 160] on icon "button" at bounding box center [741, 164] width 9 height 11
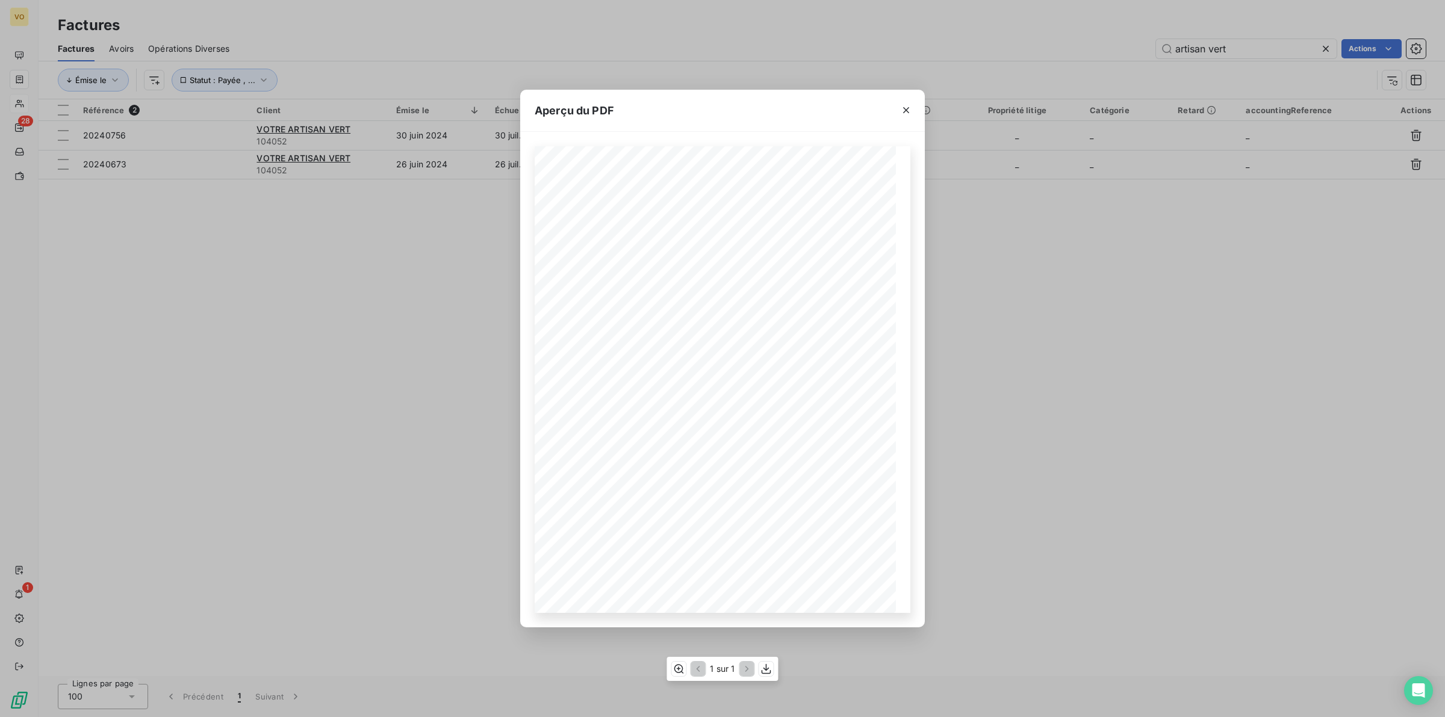
click at [639, 379] on span "Formation ESSENTIAL – « PRODUCTION » Le [DATE]" at bounding box center [615, 377] width 114 height 4
click at [678, 672] on icon "button" at bounding box center [678, 669] width 12 height 12
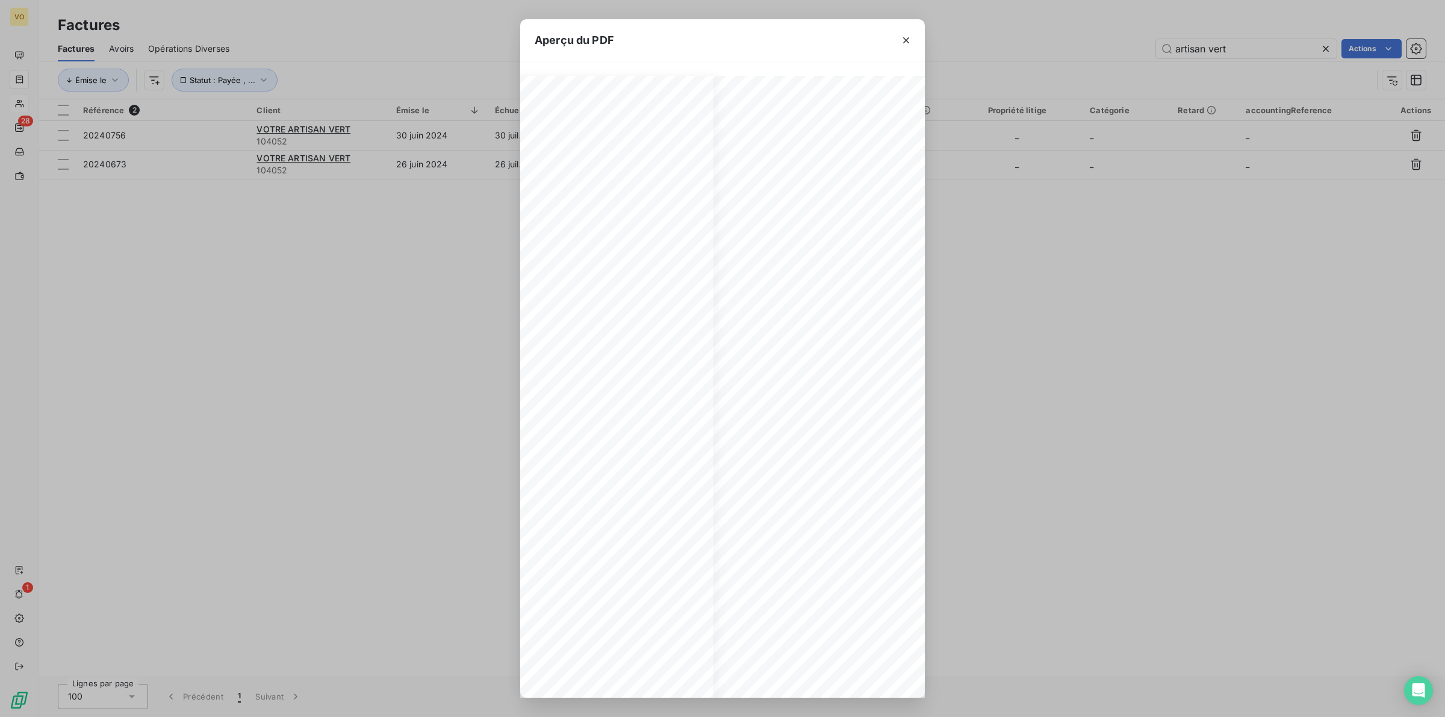
scroll to position [0, 196]
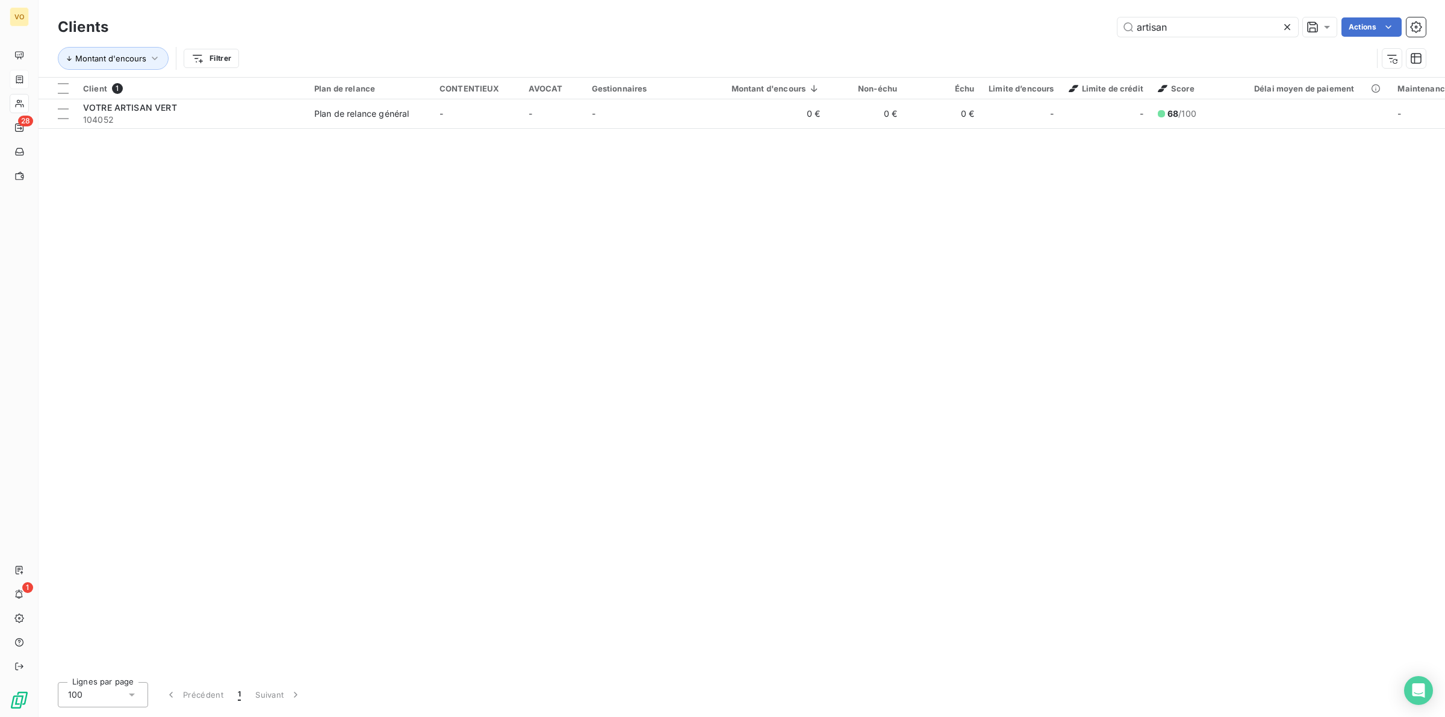
drag, startPoint x: 1182, startPoint y: 24, endPoint x: 1101, endPoint y: 21, distance: 80.1
click at [1101, 21] on div "artisan Actions" at bounding box center [774, 26] width 1303 height 19
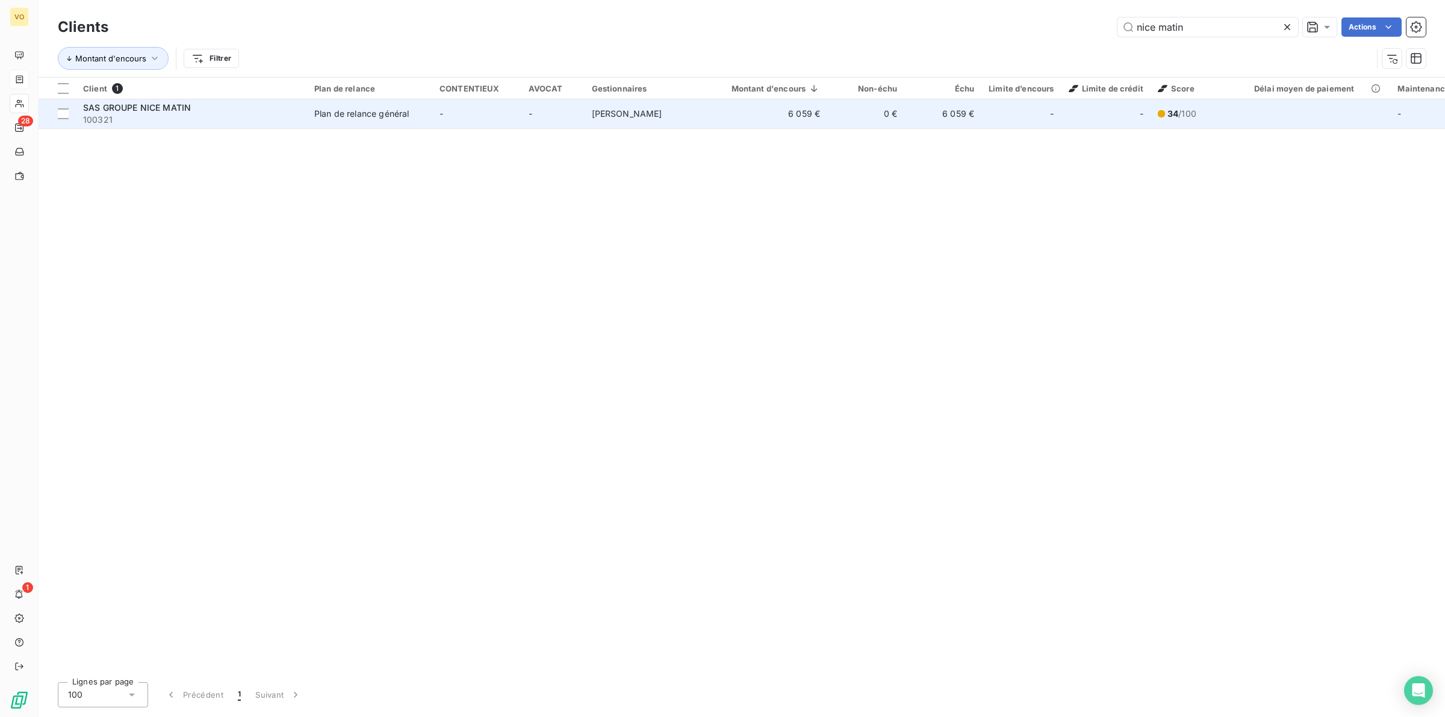
type input "nice matin"
click at [242, 109] on div "SAS GROUPE NICE MATIN" at bounding box center [191, 108] width 217 height 12
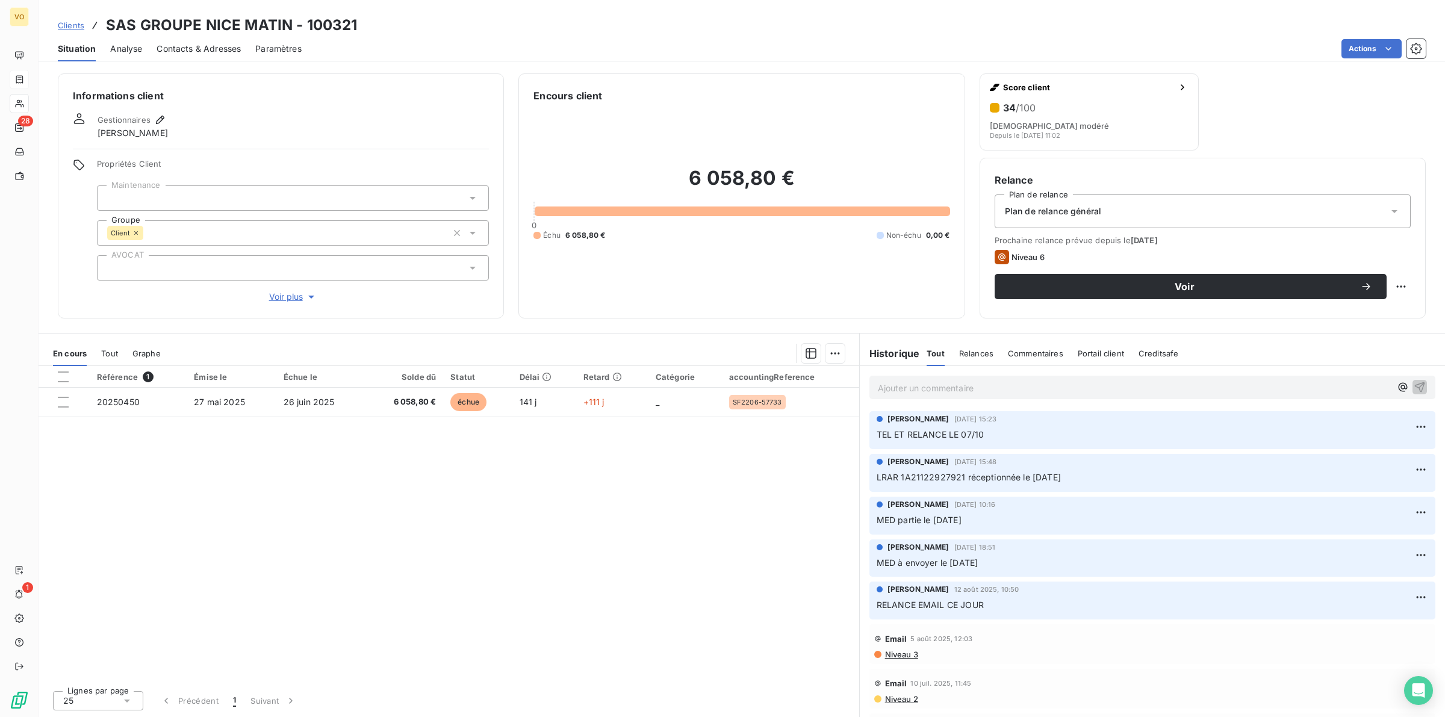
click at [445, 459] on div "Référence 1 Émise le Échue le Solde dû Statut Délai Retard Catégorie accounting…" at bounding box center [449, 523] width 820 height 315
drag, startPoint x: 582, startPoint y: 513, endPoint x: 605, endPoint y: 518, distance: 23.4
click at [593, 516] on div "Référence 1 Émise le Échue le Solde dû Statut Délai Retard Catégorie accounting…" at bounding box center [449, 523] width 820 height 315
